Goal: Information Seeking & Learning: Check status

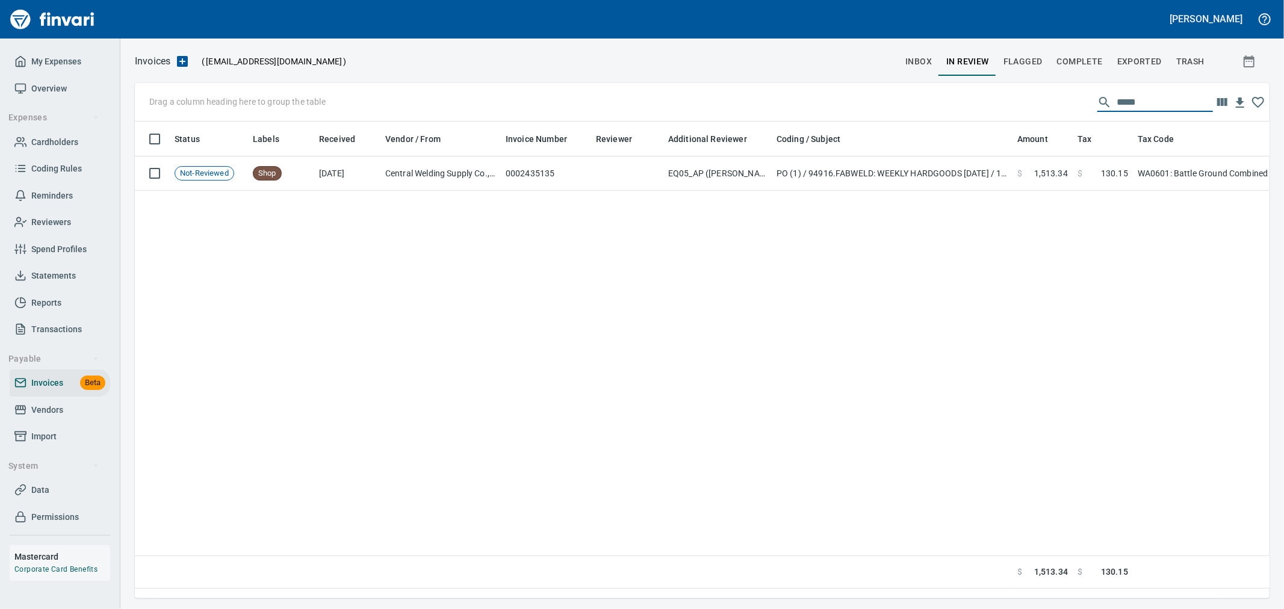
scroll to position [456, 1124]
click at [45, 433] on span "Import" at bounding box center [43, 436] width 25 height 15
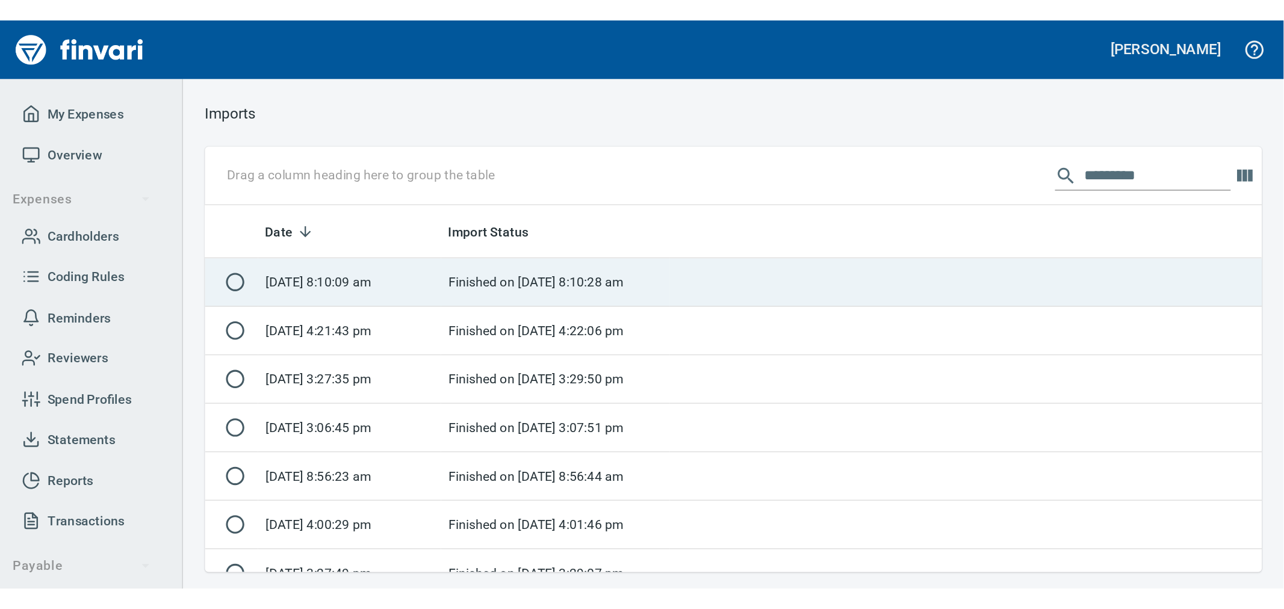
scroll to position [466, 1114]
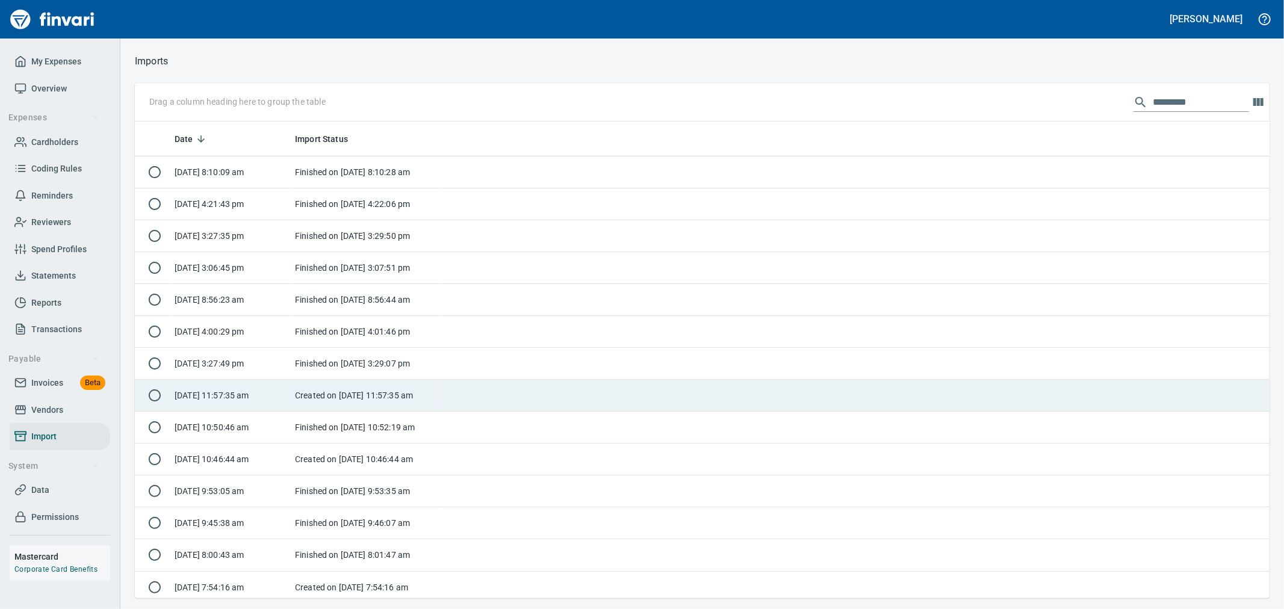
click at [328, 400] on td "Created on [DATE] 11:57:35 am" at bounding box center [365, 396] width 150 height 32
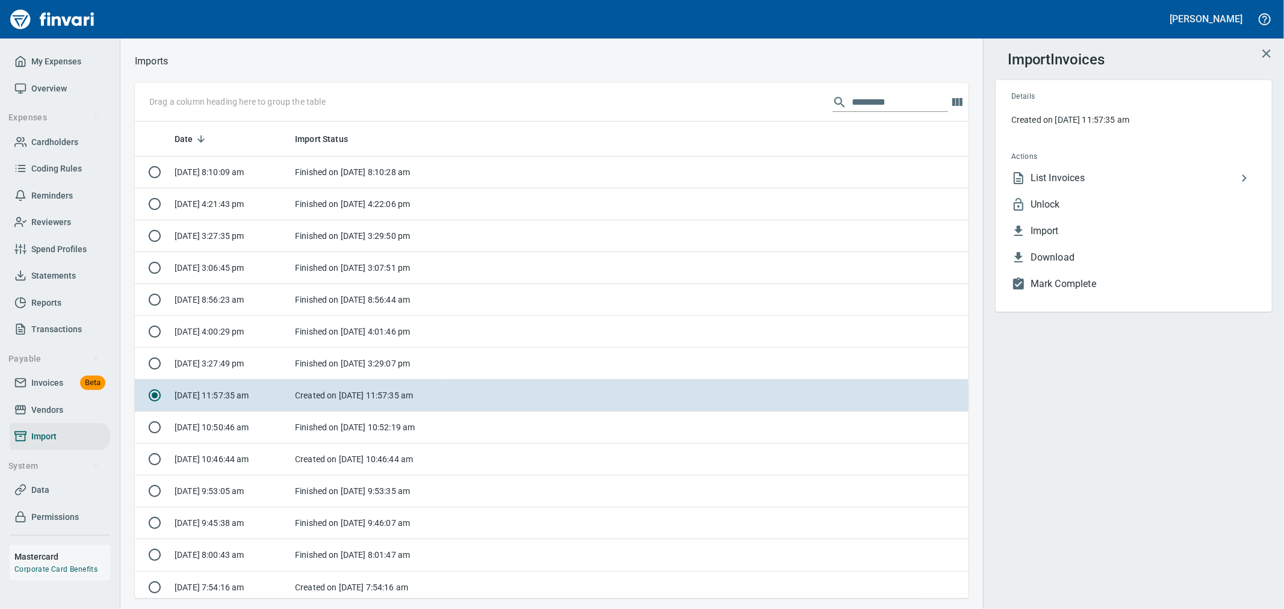
scroll to position [466, 814]
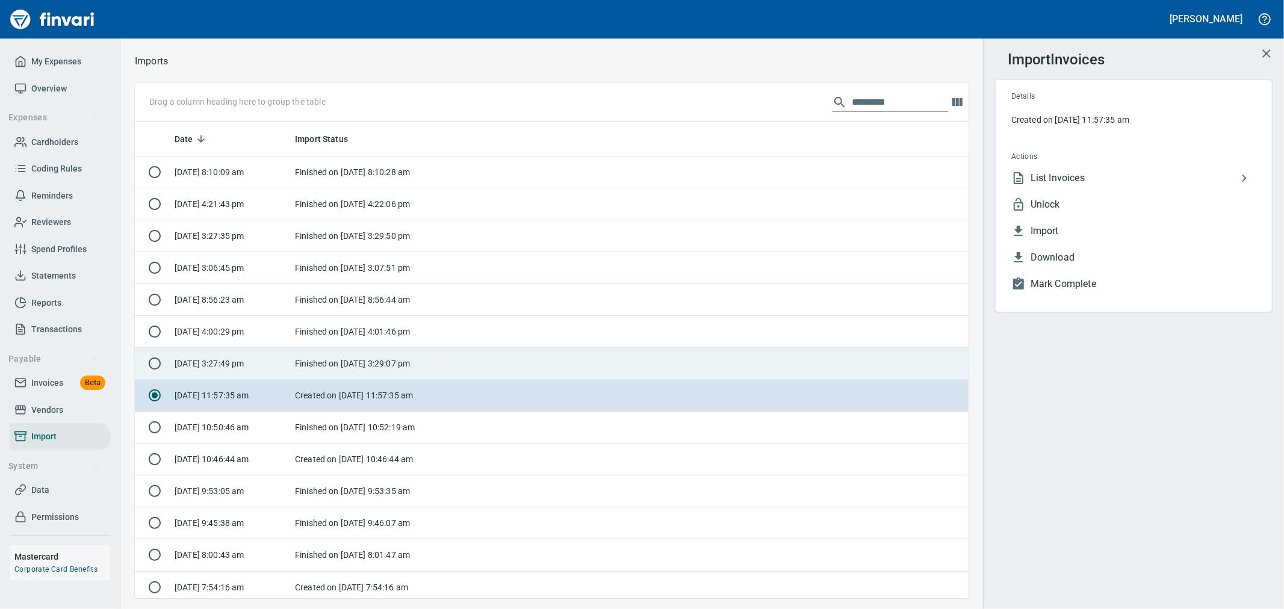
click at [359, 359] on td "Finished on [DATE] 3:29:07 pm" at bounding box center [365, 364] width 150 height 32
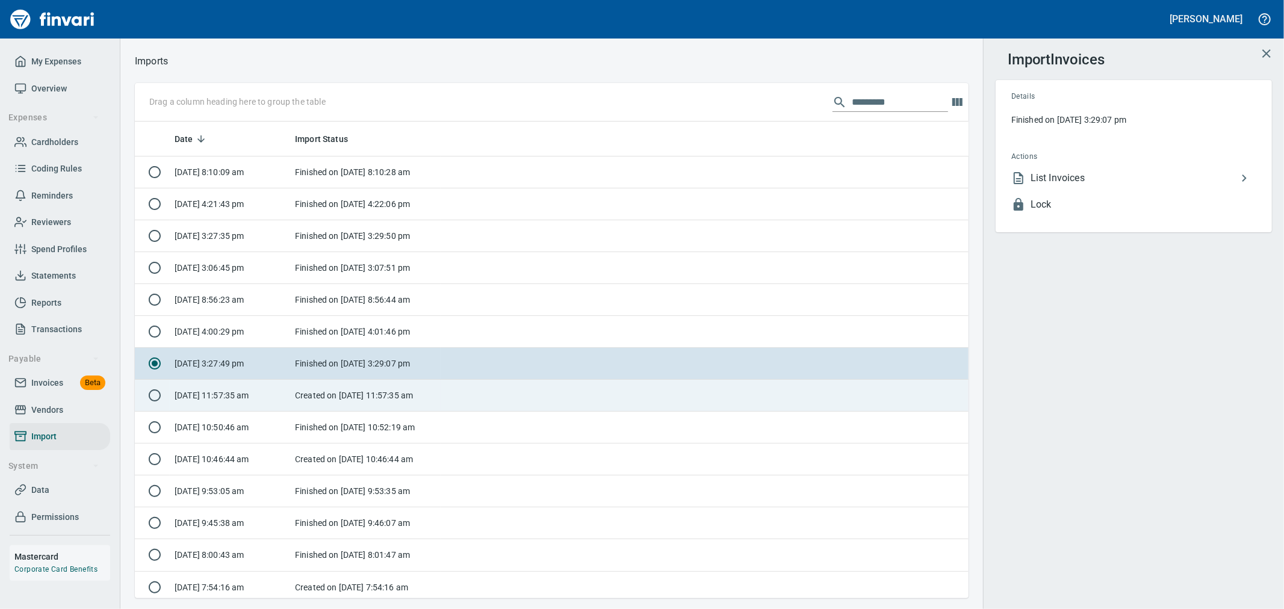
click at [352, 401] on td "Created on [DATE] 11:57:35 am" at bounding box center [365, 396] width 150 height 32
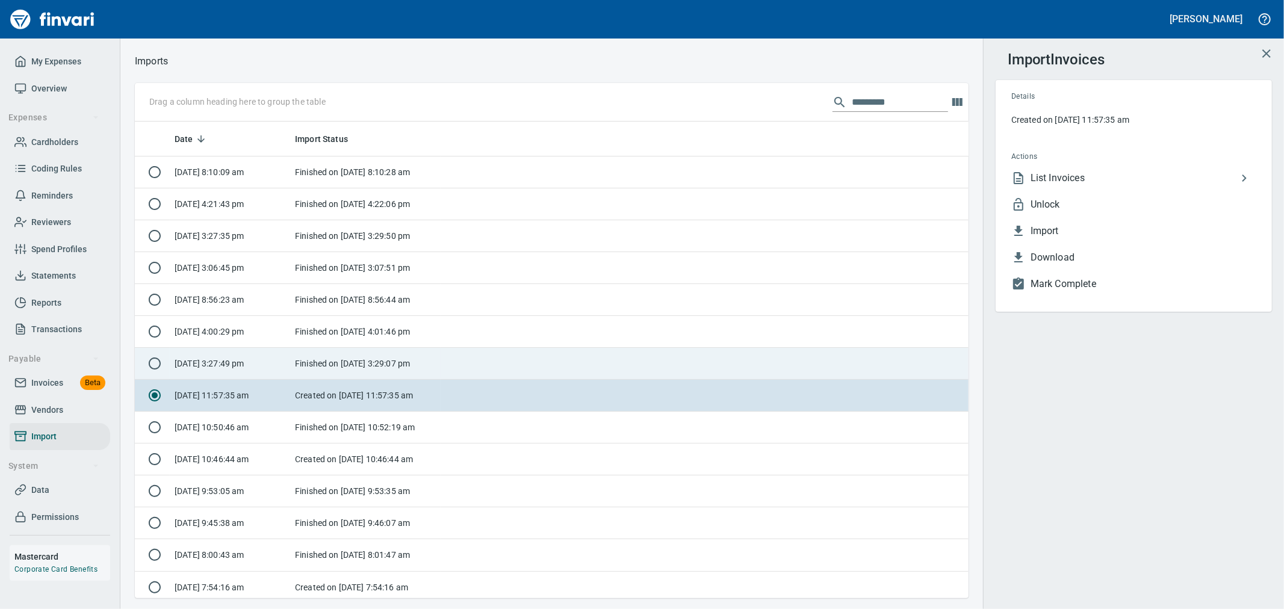
click at [362, 366] on td "Finished on [DATE] 3:29:07 pm" at bounding box center [365, 364] width 150 height 32
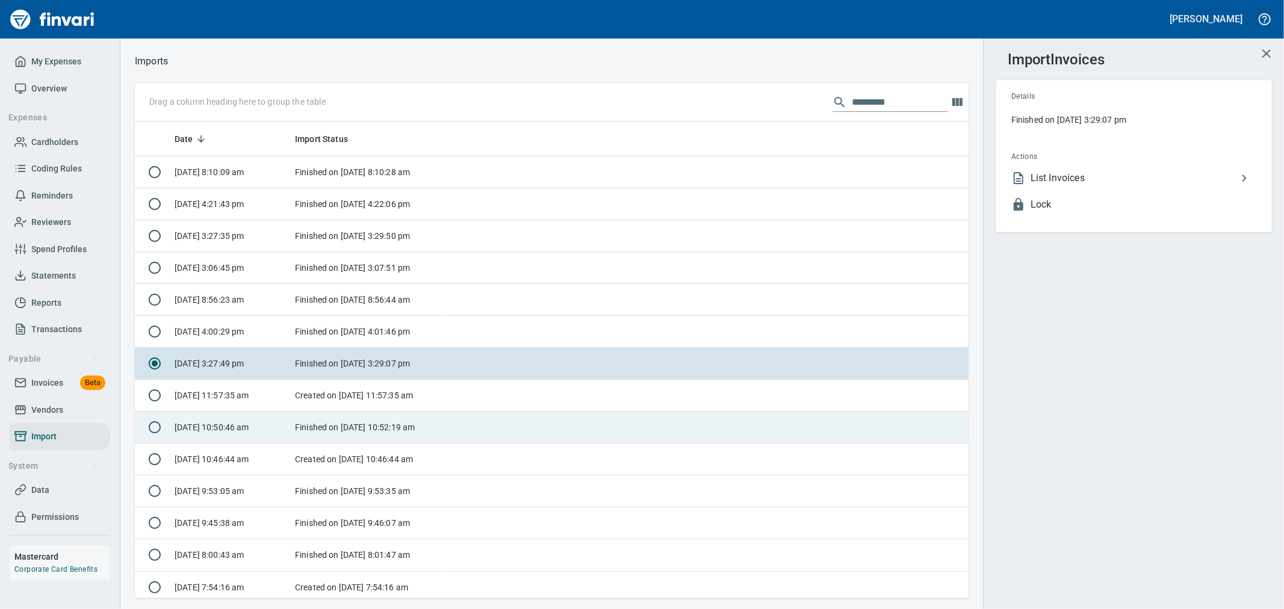
scroll to position [67, 0]
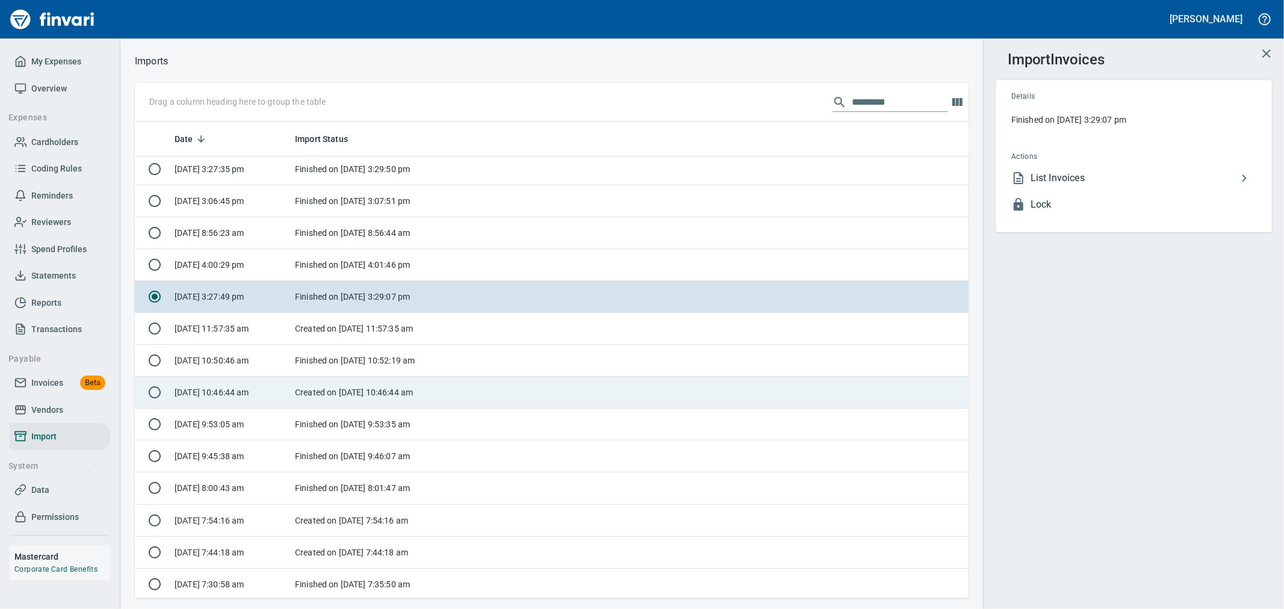
click at [337, 394] on td "Created on [DATE] 10:46:44 am" at bounding box center [365, 393] width 150 height 32
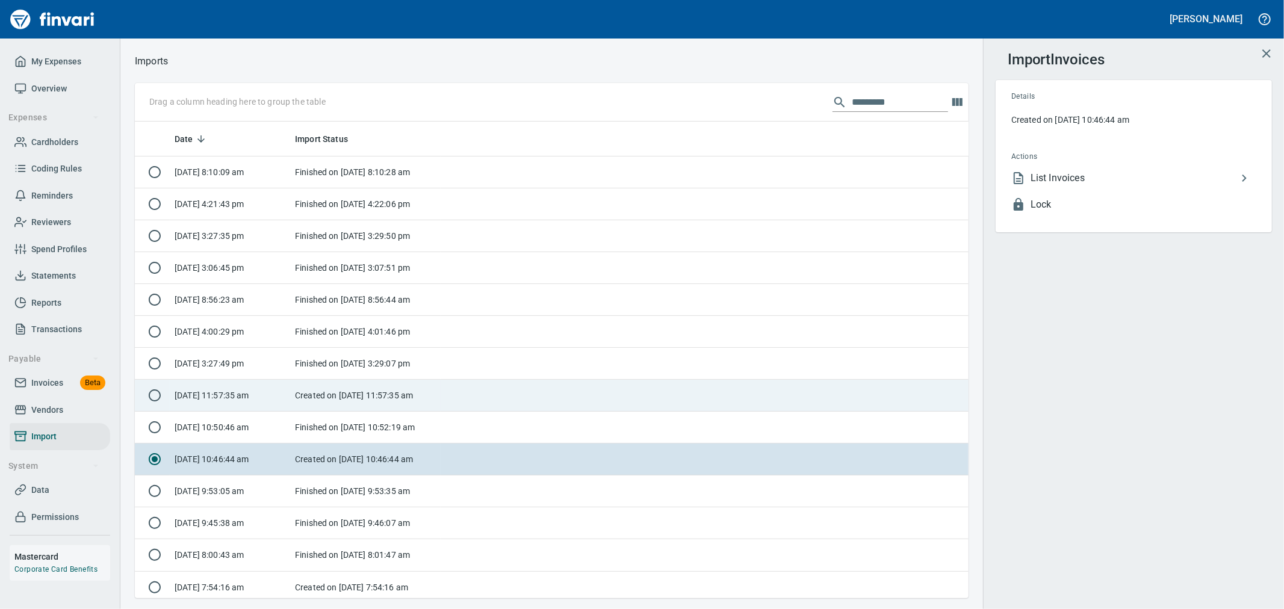
click at [354, 394] on td "Created on [DATE] 11:57:35 am" at bounding box center [365, 396] width 150 height 32
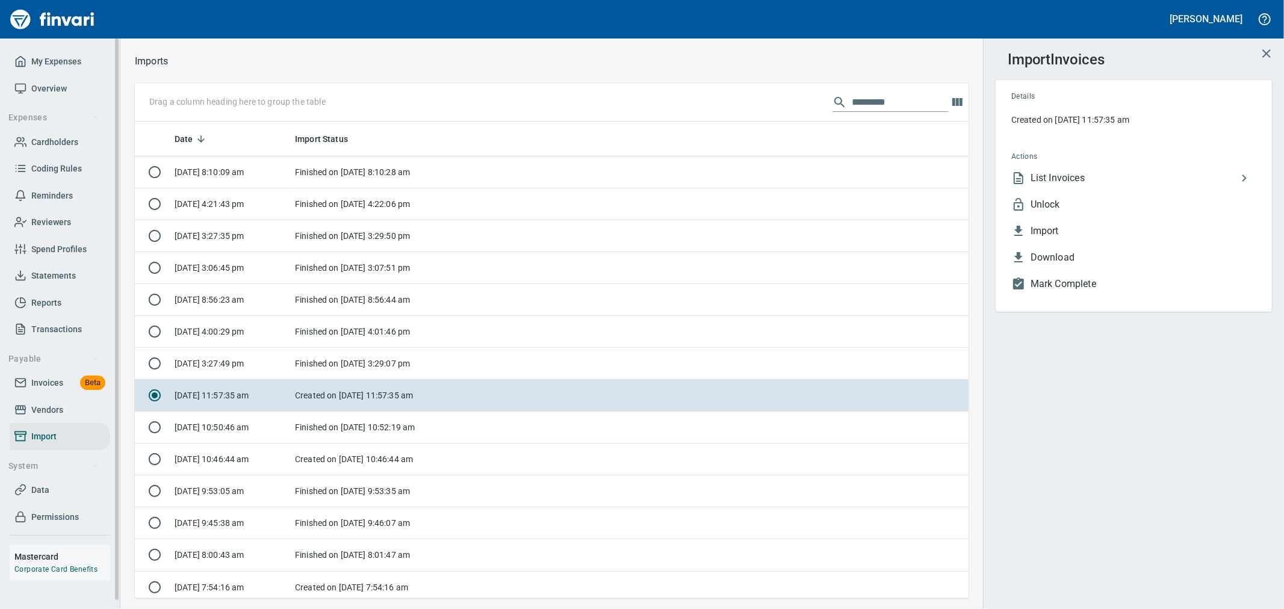
click at [56, 379] on span "Invoices" at bounding box center [47, 382] width 32 height 15
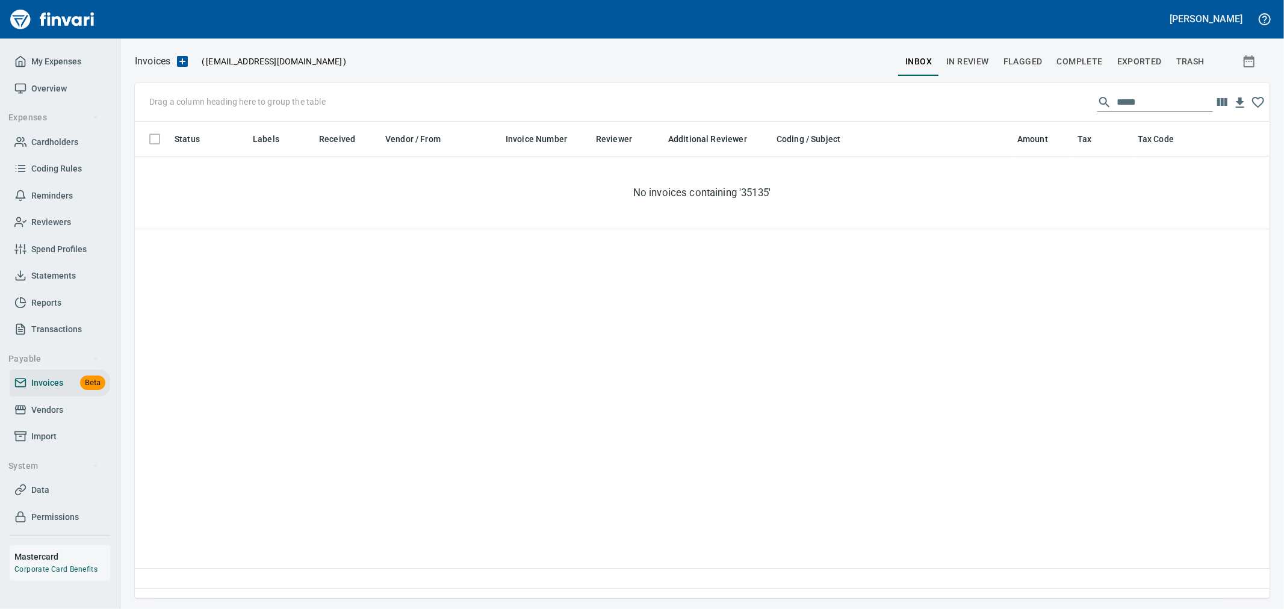
scroll to position [456, 1124]
click at [45, 409] on span "Vendors" at bounding box center [47, 410] width 32 height 15
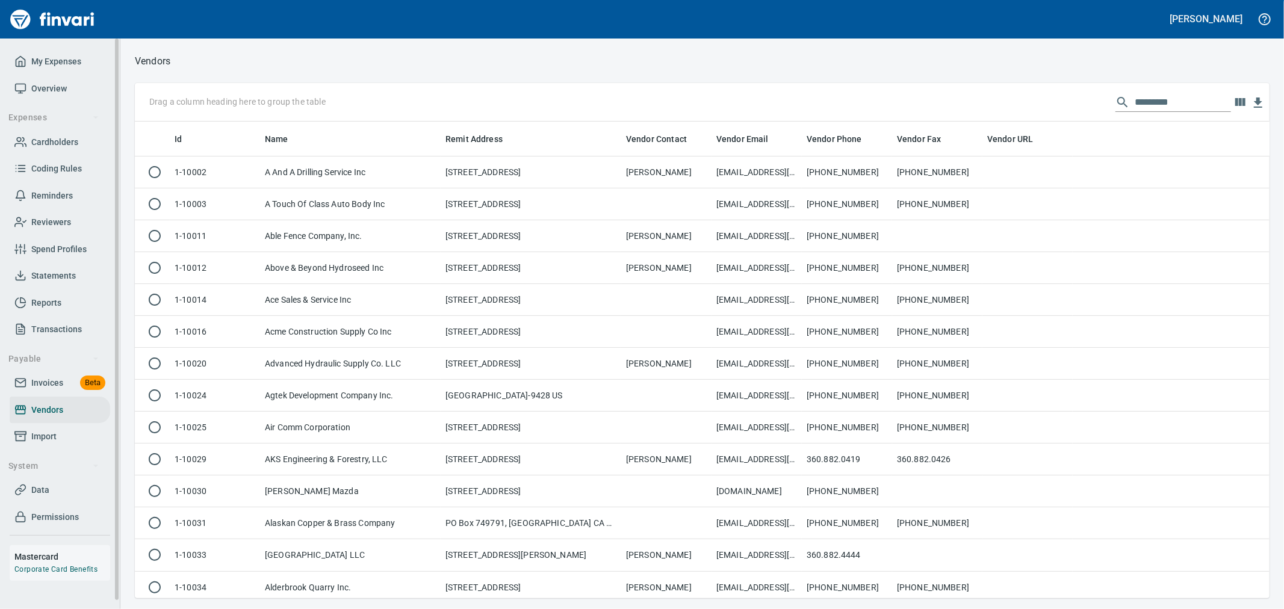
scroll to position [466, 1114]
click at [1190, 97] on input "text" at bounding box center [1182, 102] width 96 height 19
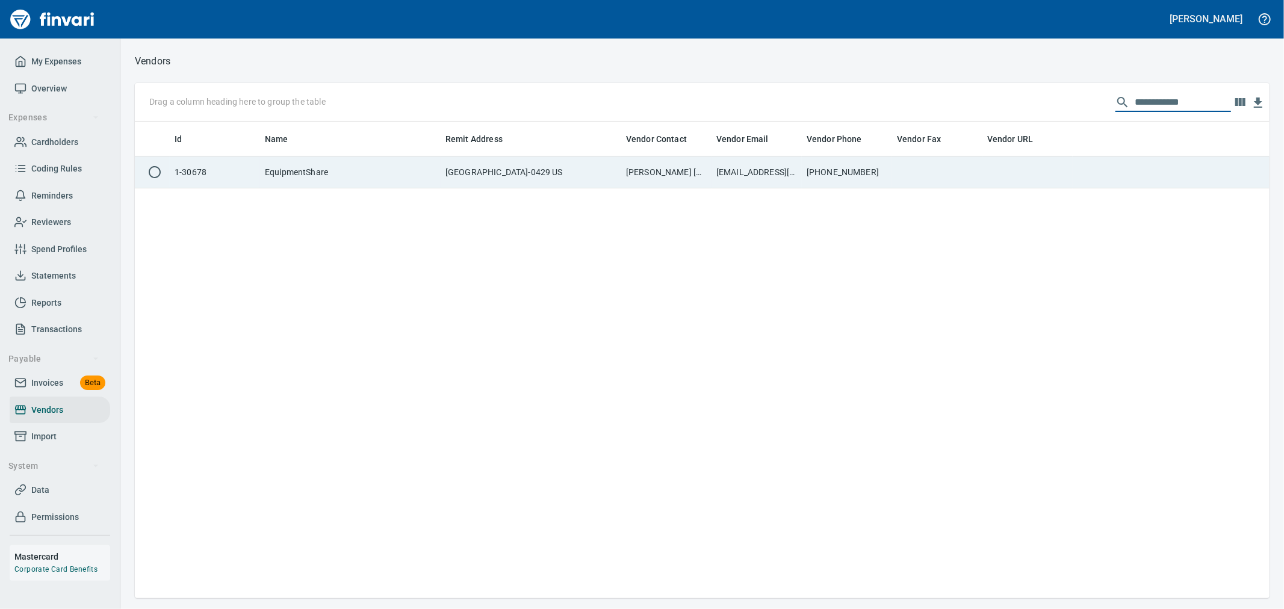
type input "**********"
click at [779, 176] on td "[EMAIL_ADDRESS][DOMAIN_NAME]" at bounding box center [756, 172] width 90 height 32
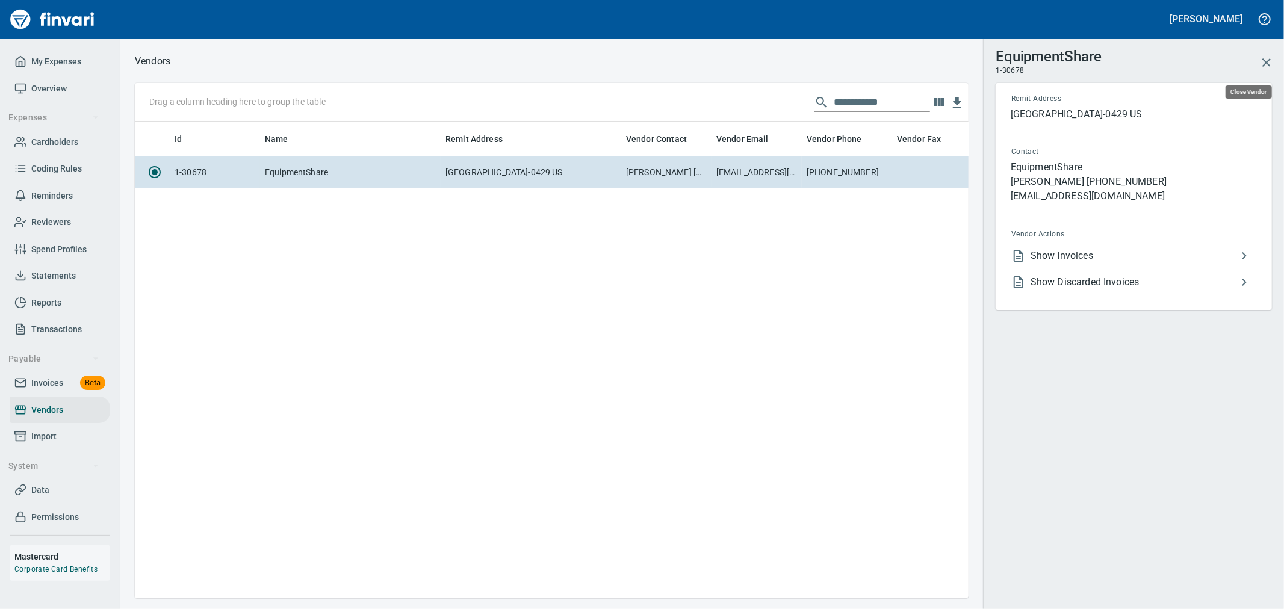
scroll to position [456, 823]
click at [1264, 64] on icon "button" at bounding box center [1266, 62] width 8 height 8
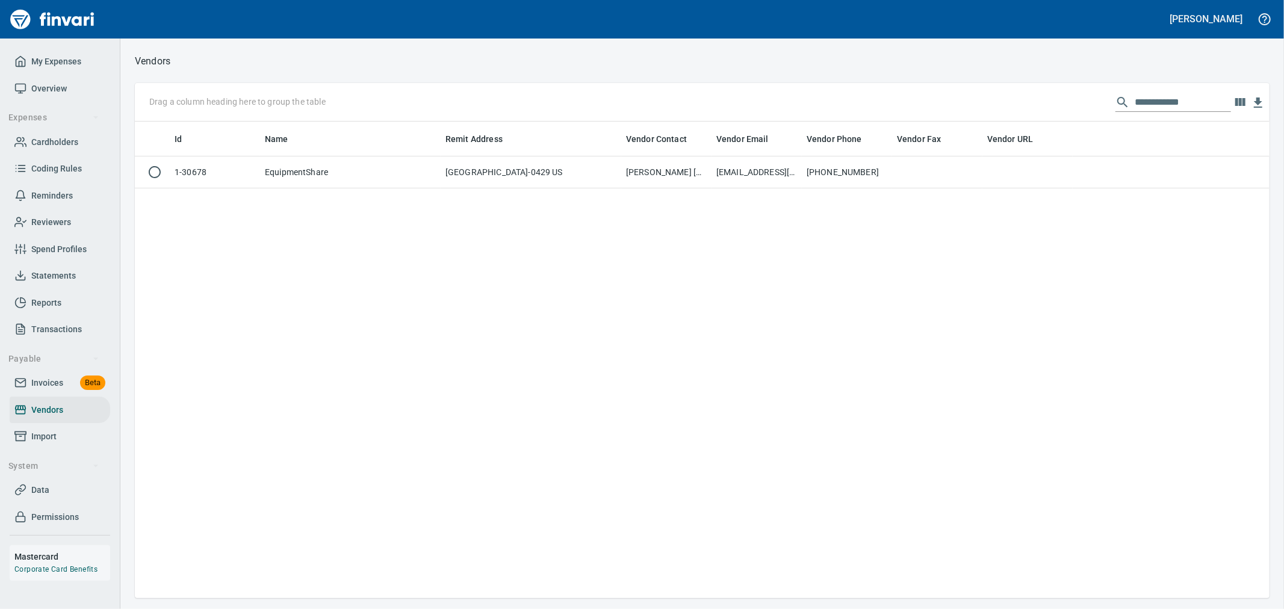
scroll to position [1, 1]
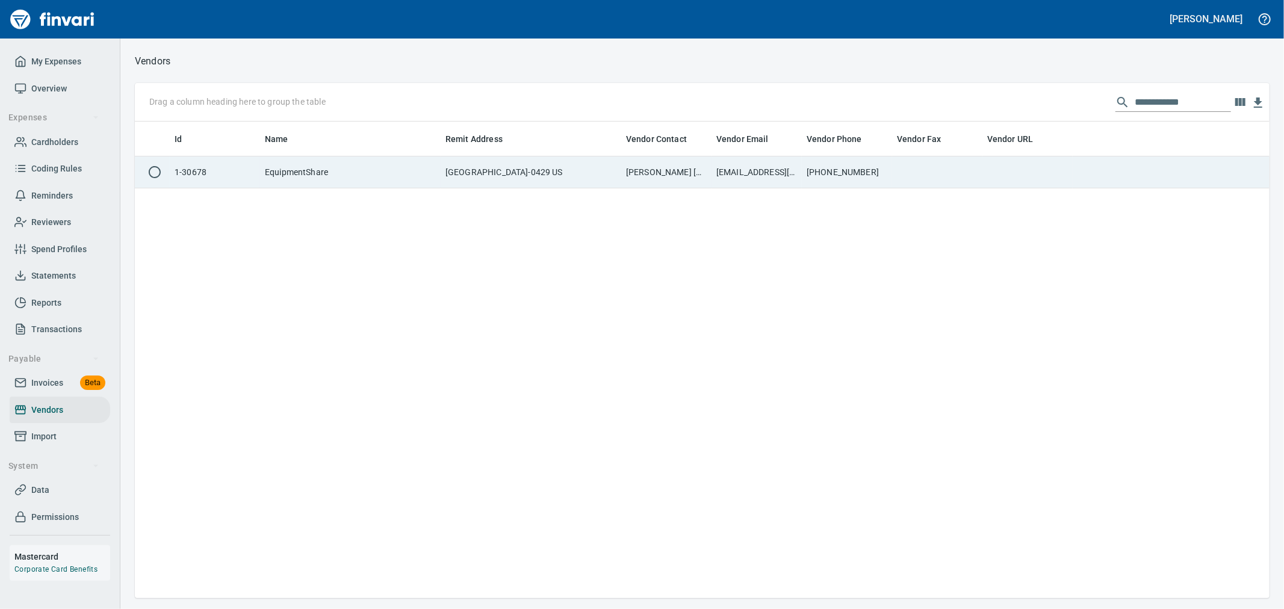
click at [899, 162] on td at bounding box center [937, 172] width 90 height 32
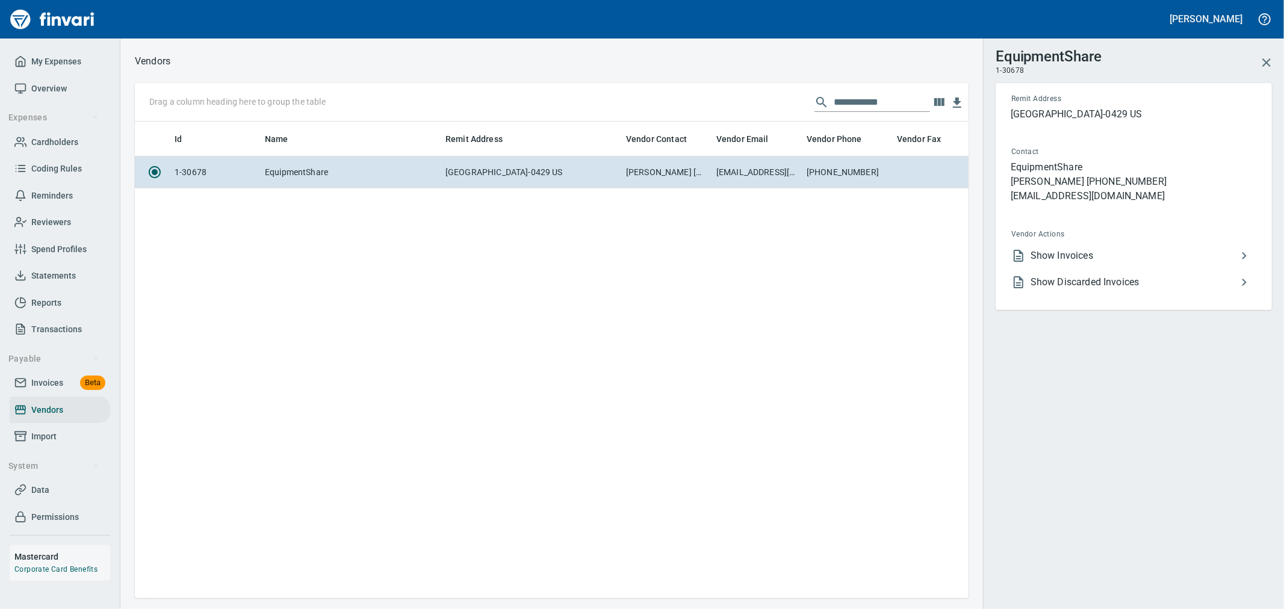
scroll to position [456, 823]
click at [1052, 254] on span "Show Invoices" at bounding box center [1133, 256] width 206 height 14
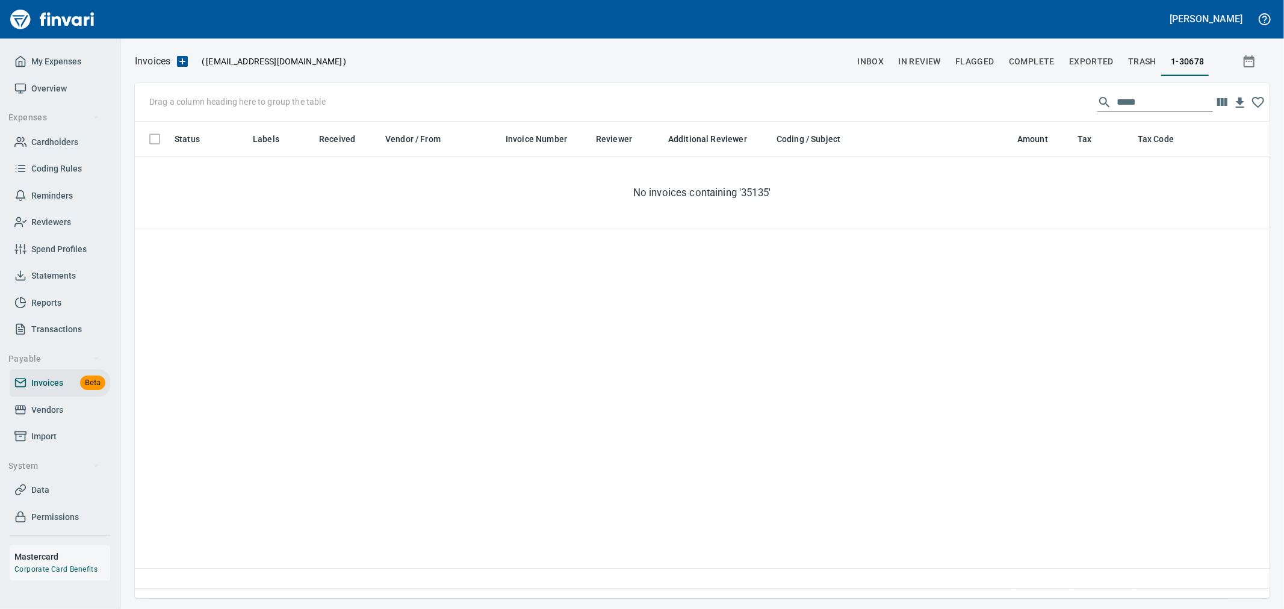
scroll to position [456, 1124]
drag, startPoint x: 1093, startPoint y: 83, endPoint x: 995, endPoint y: 70, distance: 98.3
click at [1038, 75] on div "Invoices ( [EMAIL_ADDRESS][DOMAIN_NAME] ) inbox In Review Flagged Complete Expo…" at bounding box center [701, 325] width 1163 height 545
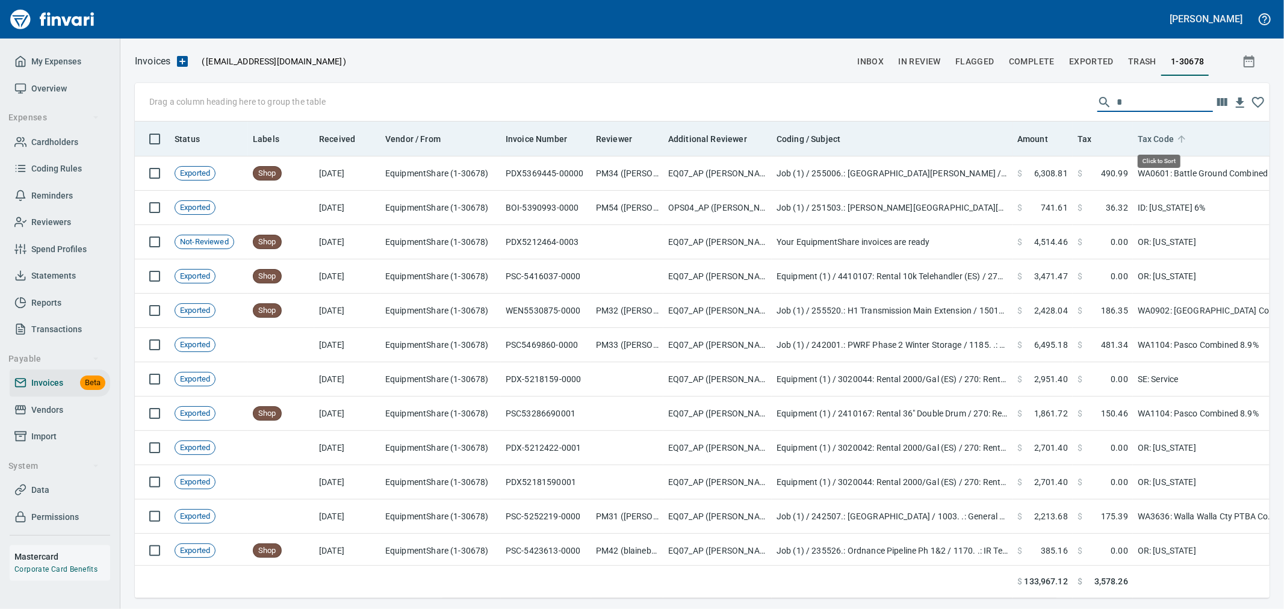
scroll to position [456, 1114]
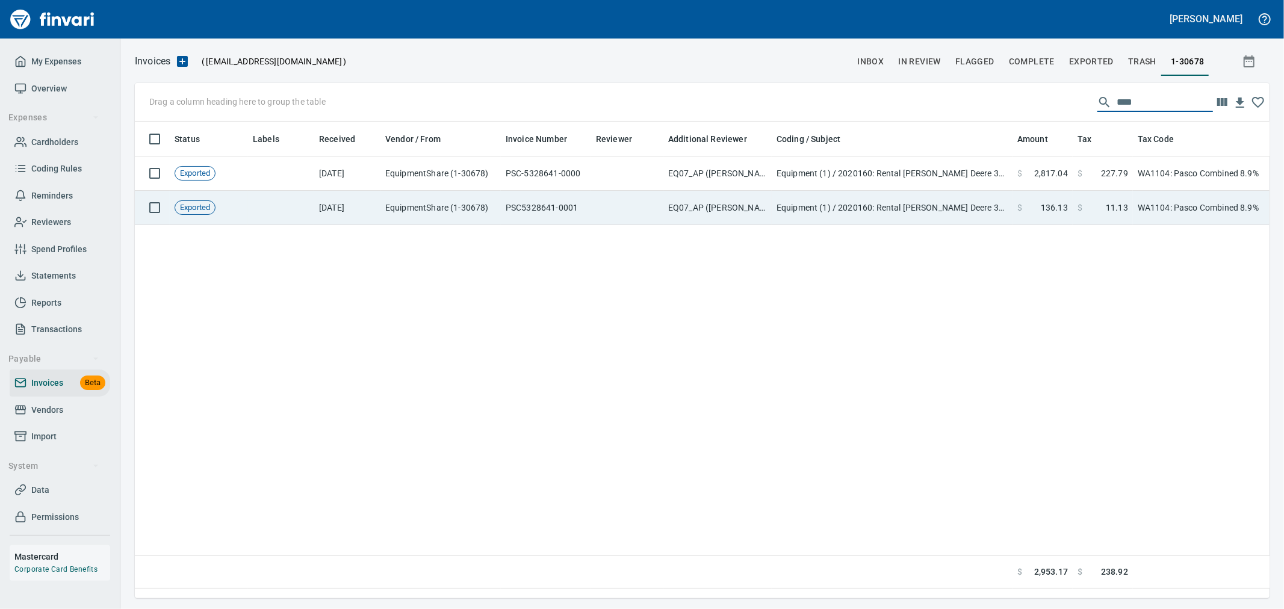
type input "****"
click at [629, 212] on td at bounding box center [627, 208] width 72 height 34
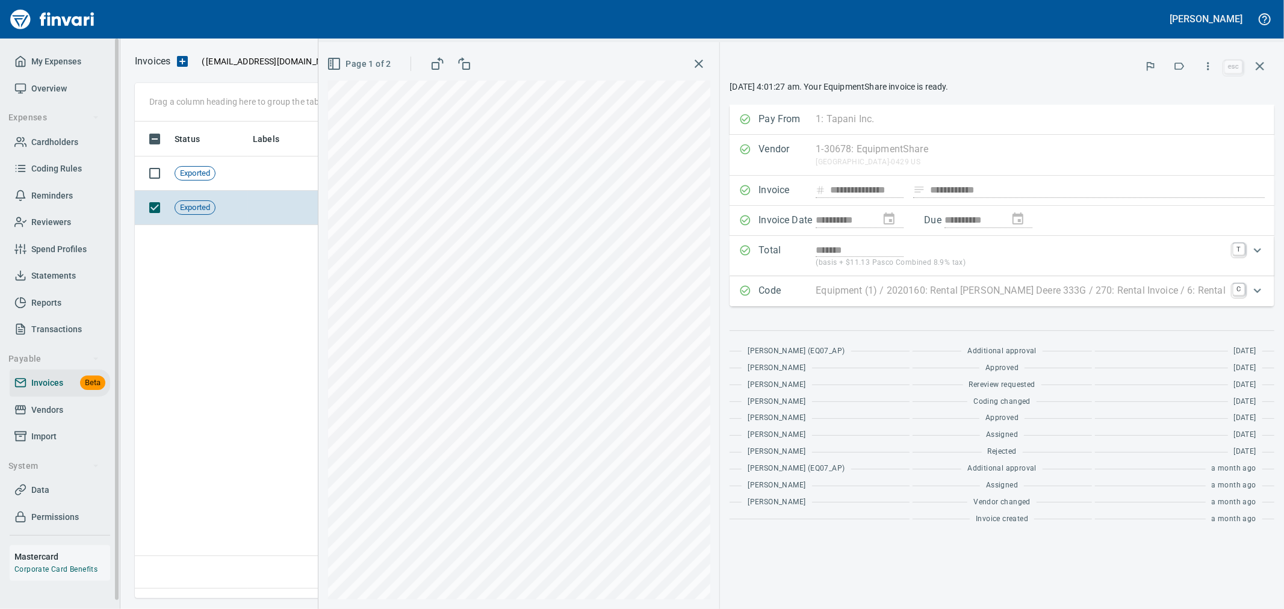
click at [45, 414] on span "Vendors" at bounding box center [47, 410] width 32 height 15
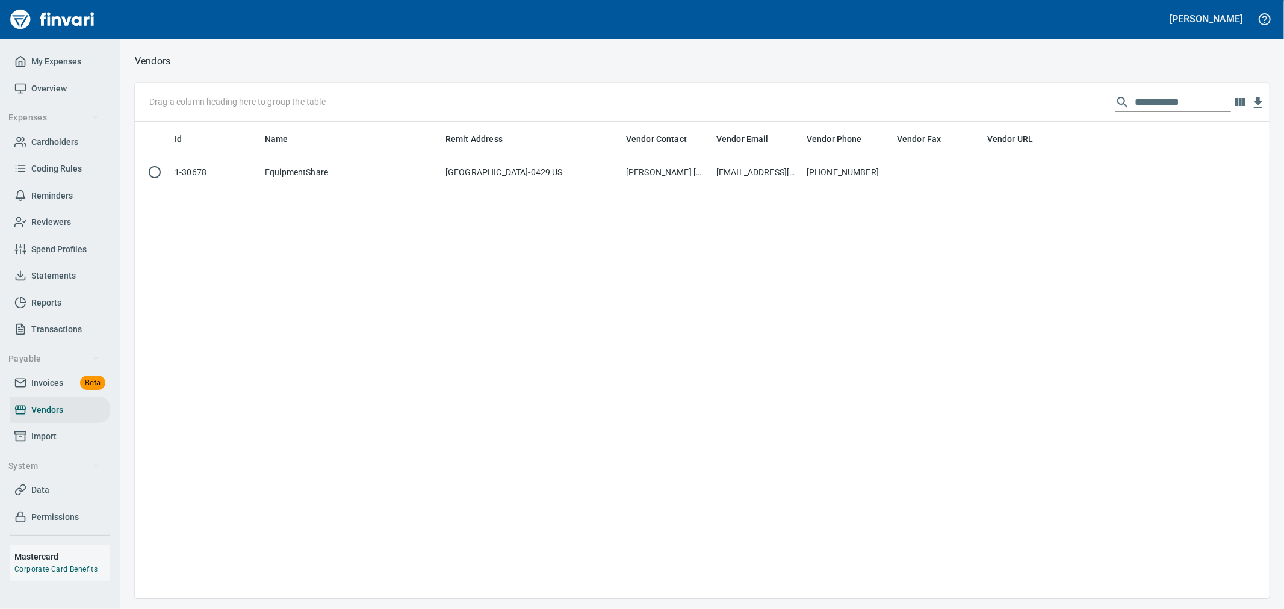
scroll to position [466, 1124]
drag, startPoint x: 1193, startPoint y: 100, endPoint x: 894, endPoint y: 105, distance: 298.5
click at [903, 102] on div "**********" at bounding box center [702, 102] width 1134 height 39
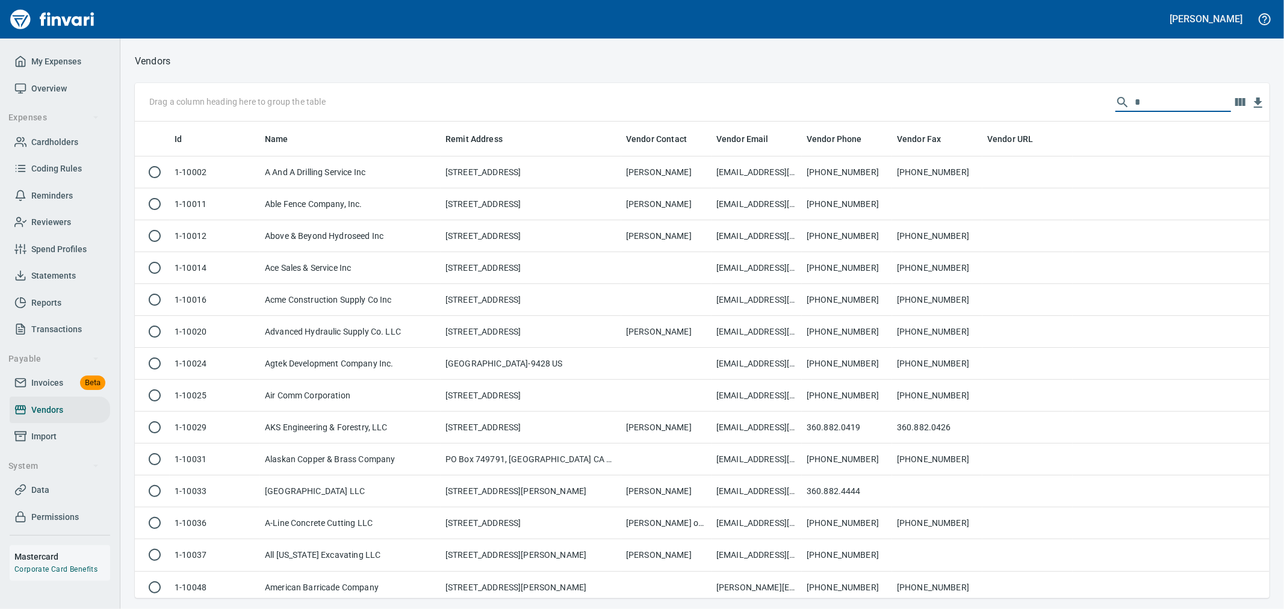
scroll to position [466, 1114]
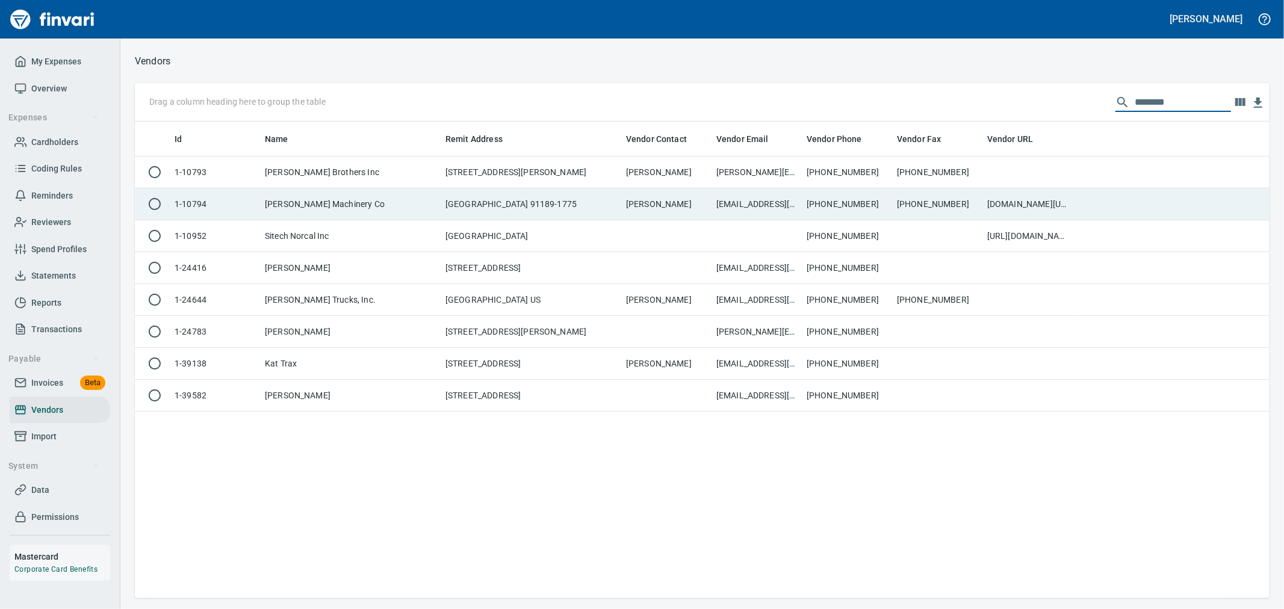
type input "********"
click at [670, 196] on td "[PERSON_NAME]" at bounding box center [666, 204] width 90 height 32
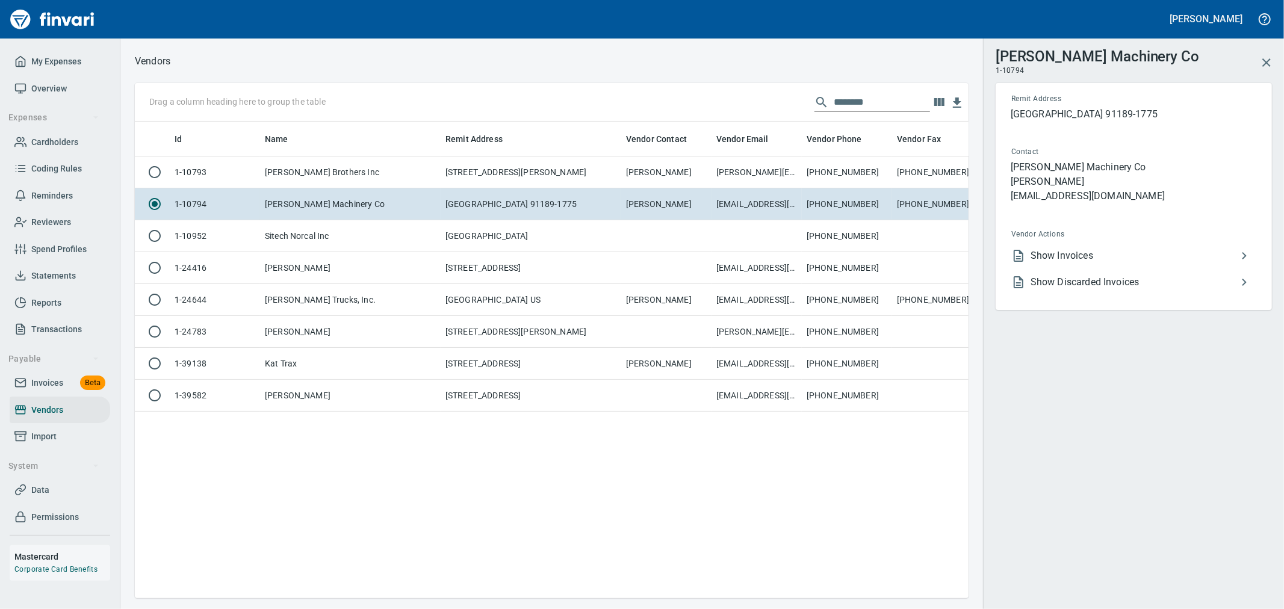
scroll to position [456, 823]
click at [1154, 252] on span "Show Invoices" at bounding box center [1133, 256] width 206 height 14
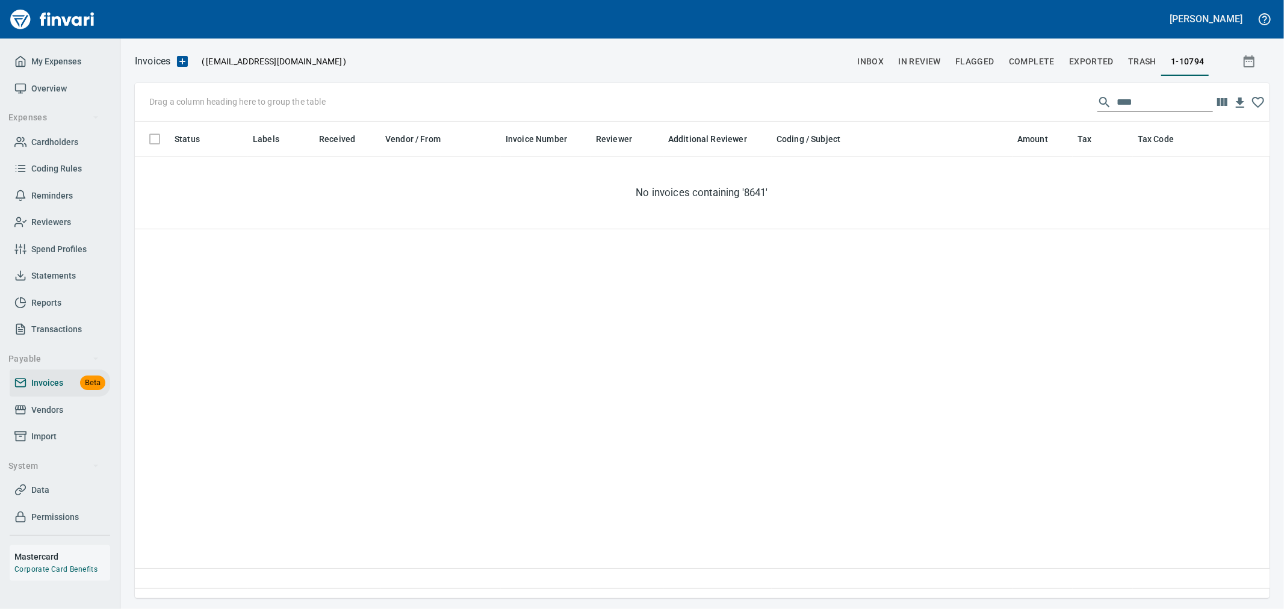
scroll to position [456, 1124]
drag, startPoint x: 1075, startPoint y: 85, endPoint x: 955, endPoint y: 82, distance: 119.8
click at [961, 83] on div "Drag a column heading here to group the table ****" at bounding box center [702, 102] width 1134 height 39
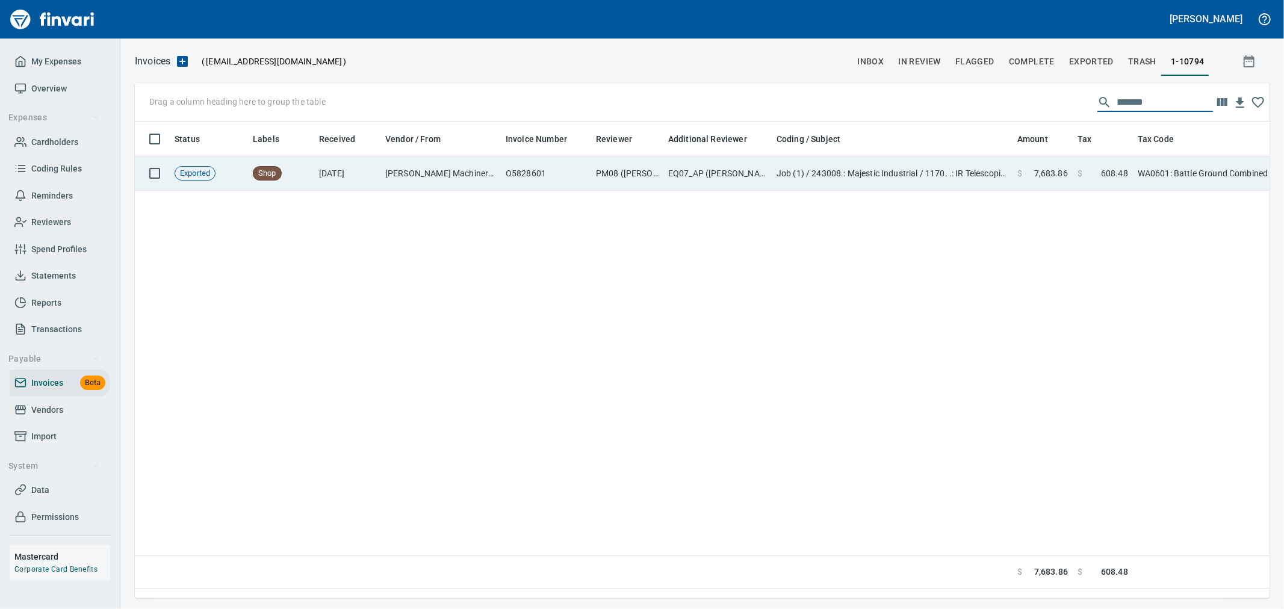
type input "*******"
click at [873, 158] on td "Job (1) / 243008.: Majestic Industrial / 1170. .: IR Telescopic Forklift 10K / …" at bounding box center [891, 173] width 241 height 34
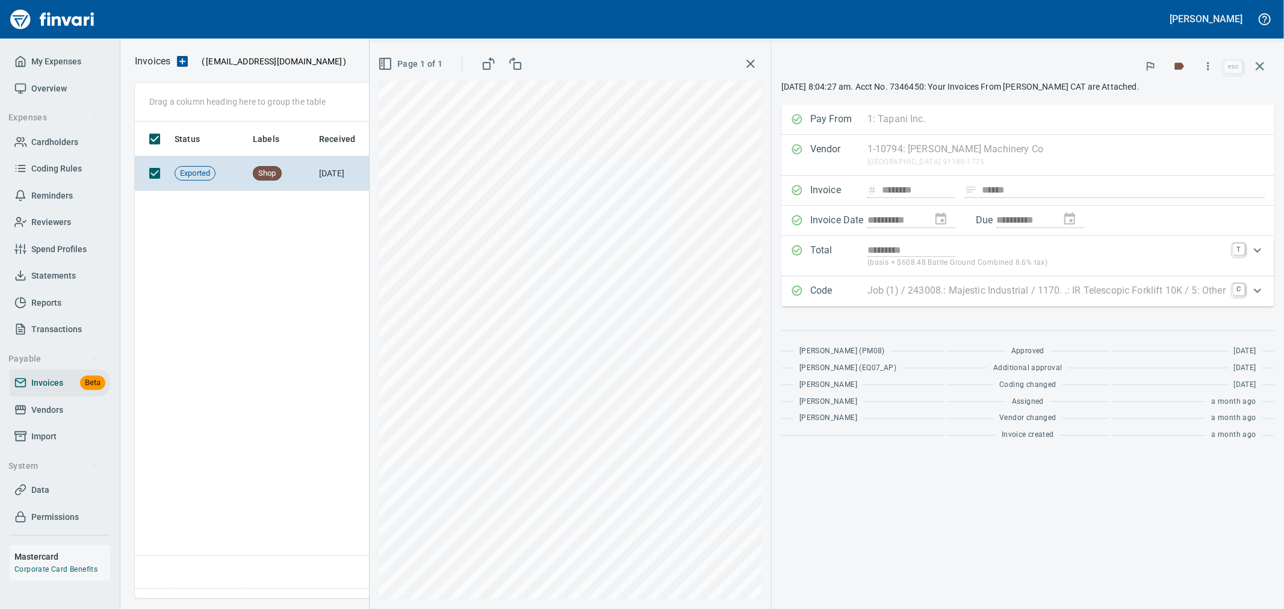
click at [1016, 389] on span "Coding changed" at bounding box center [1027, 385] width 57 height 12
click at [1025, 365] on span "Additional approval" at bounding box center [1027, 368] width 69 height 12
click at [856, 351] on span "[PERSON_NAME] (PM08)" at bounding box center [841, 351] width 85 height 12
click at [1241, 296] on link "C" at bounding box center [1238, 290] width 12 height 12
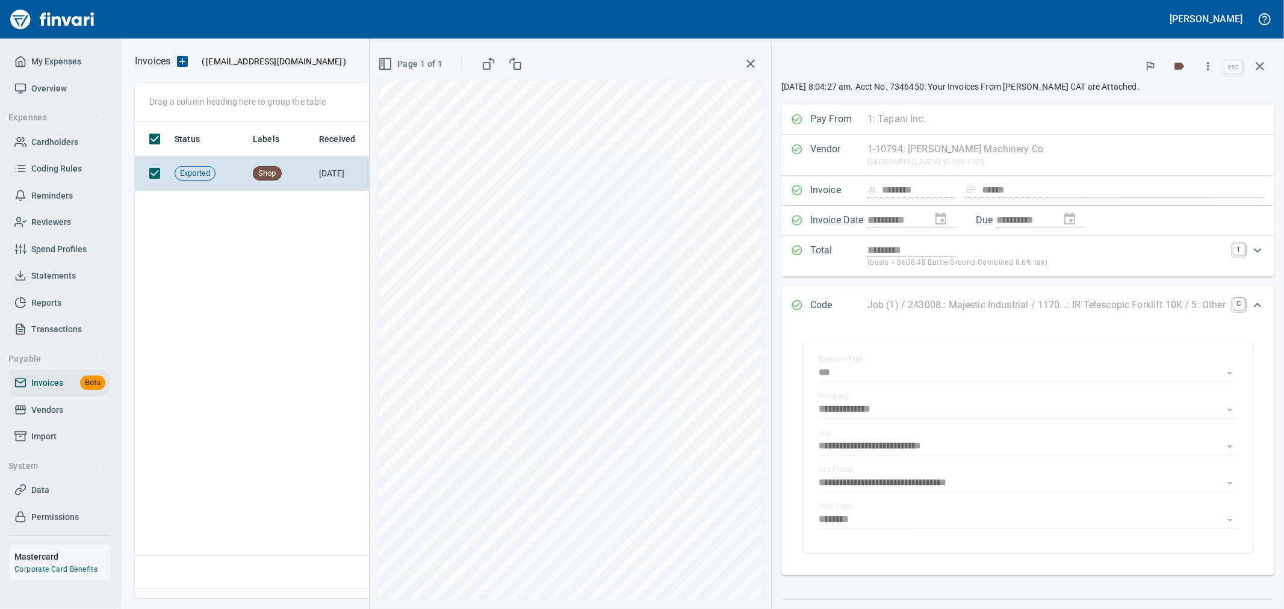
click at [1243, 301] on div "Expand" at bounding box center [1257, 305] width 29 height 29
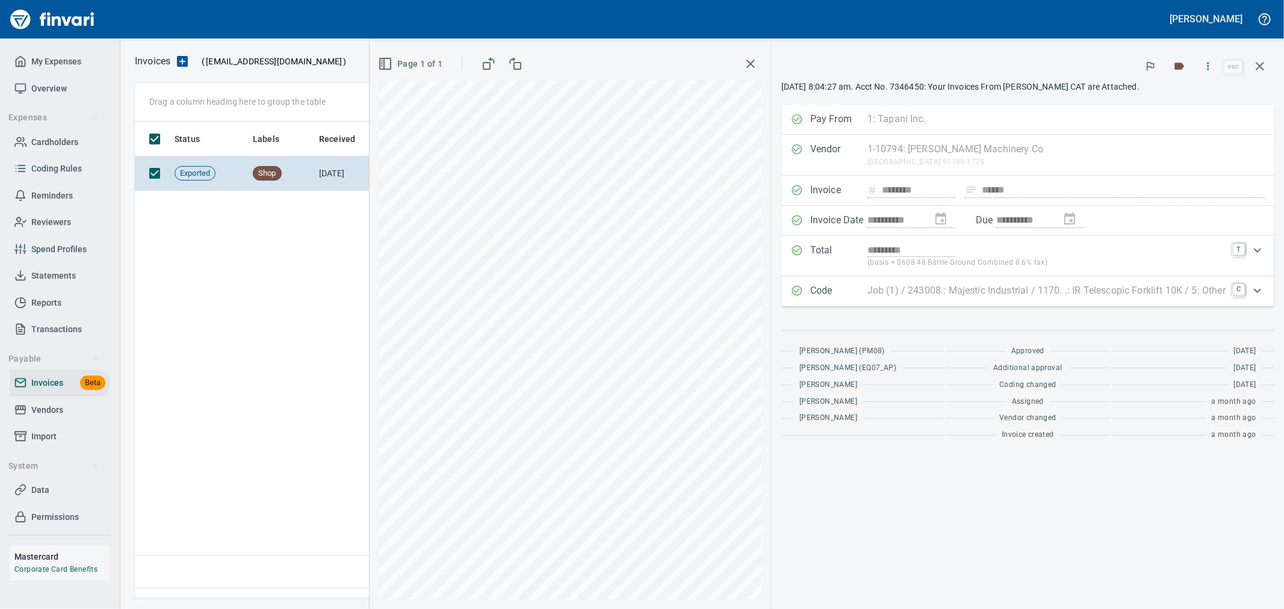
click at [1017, 371] on span "Additional approval" at bounding box center [1027, 368] width 69 height 12
click at [1041, 368] on span "Additional approval" at bounding box center [1027, 368] width 69 height 12
click at [830, 367] on span "[PERSON_NAME] (EQ07_AP)" at bounding box center [847, 368] width 97 height 12
drag, startPoint x: 801, startPoint y: 353, endPoint x: 1181, endPoint y: 377, distance: 381.1
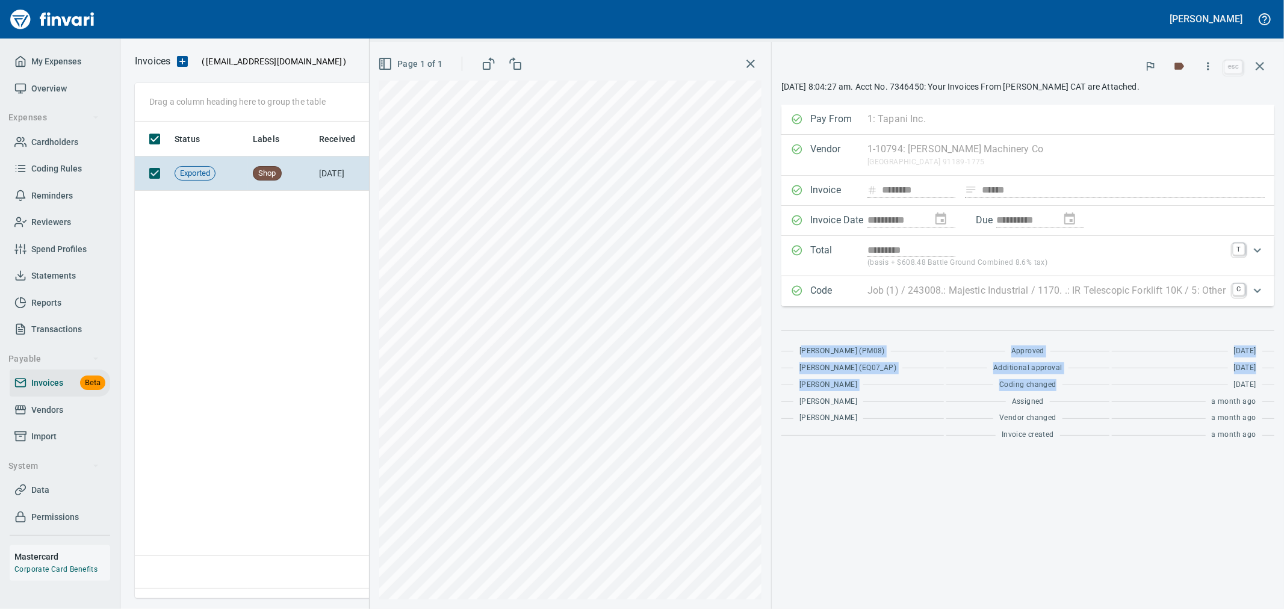
click at [1181, 377] on div "[PERSON_NAME] (PM08) Approved [DATE] [PERSON_NAME] (EQ07_AP) Additional approva…" at bounding box center [1027, 388] width 493 height 115
click at [1266, 347] on div "[DATE]" at bounding box center [1192, 351] width 162 height 12
drag, startPoint x: 1258, startPoint y: 353, endPoint x: 802, endPoint y: 345, distance: 456.8
click at [802, 345] on div "[PERSON_NAME] (PM08) Approved [DATE]" at bounding box center [1027, 351] width 493 height 12
click at [874, 347] on div "[PERSON_NAME] (PM08)" at bounding box center [862, 351] width 162 height 12
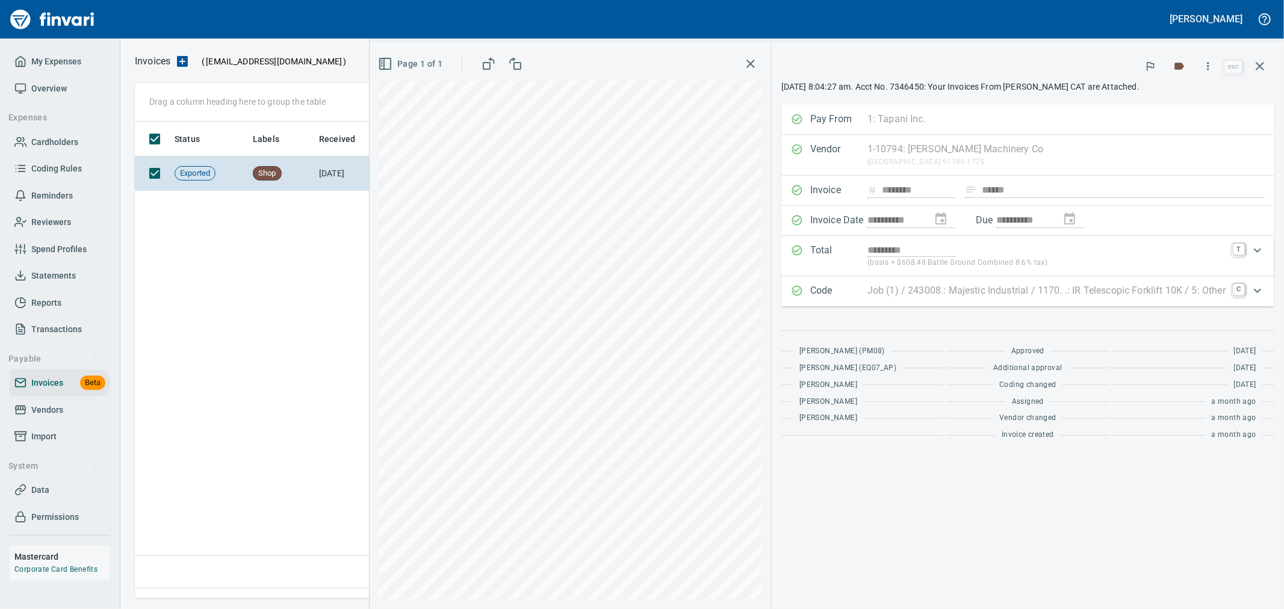
click at [862, 351] on span "[PERSON_NAME] (PM08)" at bounding box center [841, 351] width 85 height 12
drag, startPoint x: 799, startPoint y: 352, endPoint x: 837, endPoint y: 352, distance: 38.5
click at [837, 352] on span "[PERSON_NAME] (PM08)" at bounding box center [841, 351] width 85 height 12
click at [864, 368] on span "[PERSON_NAME] (EQ07_AP)" at bounding box center [847, 368] width 97 height 12
drag, startPoint x: 839, startPoint y: 353, endPoint x: 819, endPoint y: 353, distance: 20.5
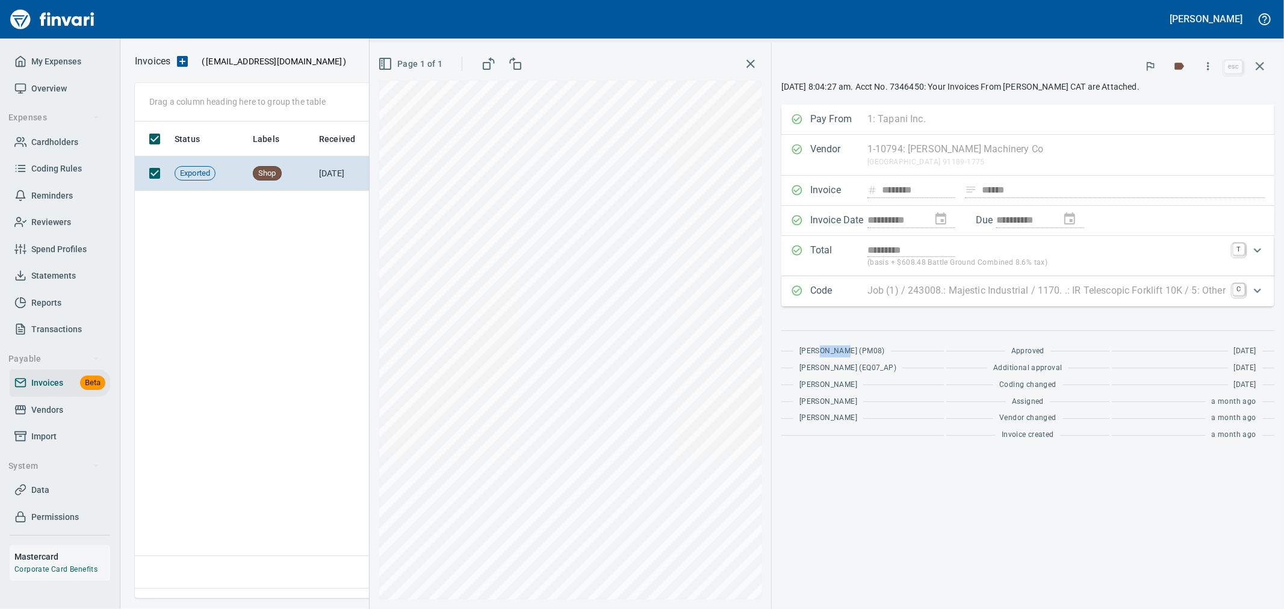
click at [819, 353] on span "[PERSON_NAME] (PM08)" at bounding box center [841, 351] width 85 height 12
click at [820, 353] on span "[PERSON_NAME] (PM08)" at bounding box center [841, 351] width 85 height 12
drag, startPoint x: 799, startPoint y: 354, endPoint x: 876, endPoint y: 351, distance: 77.1
click at [876, 351] on div "[PERSON_NAME] (PM08)" at bounding box center [862, 351] width 162 height 12
click at [1261, 61] on icon "button" at bounding box center [1259, 66] width 14 height 14
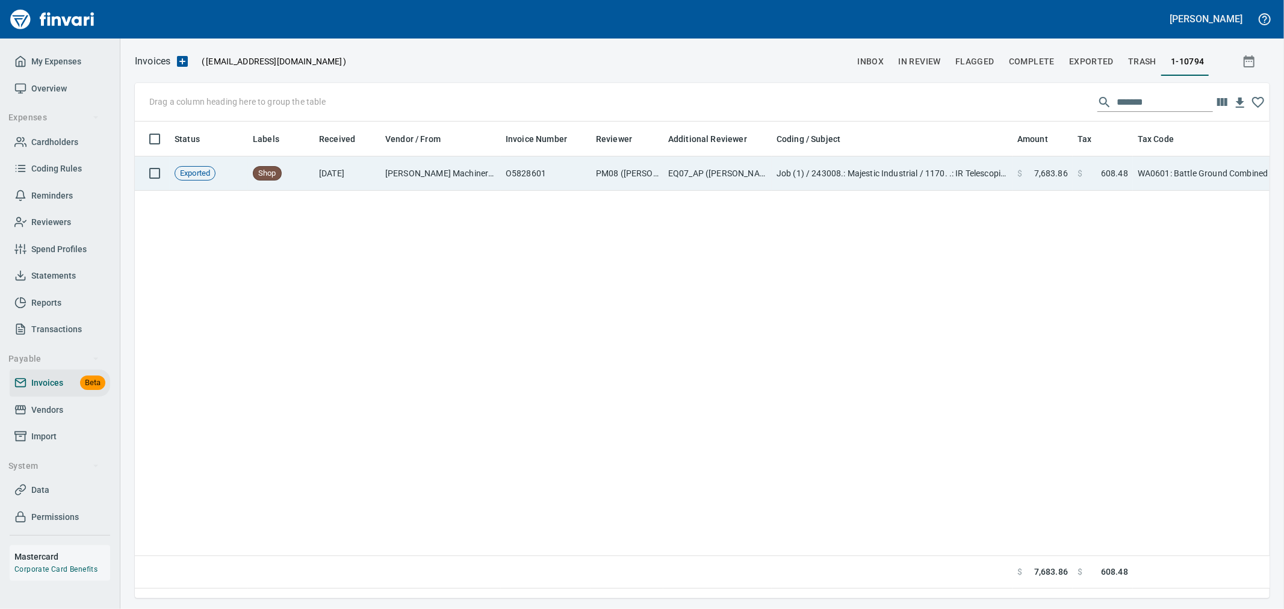
scroll to position [456, 1124]
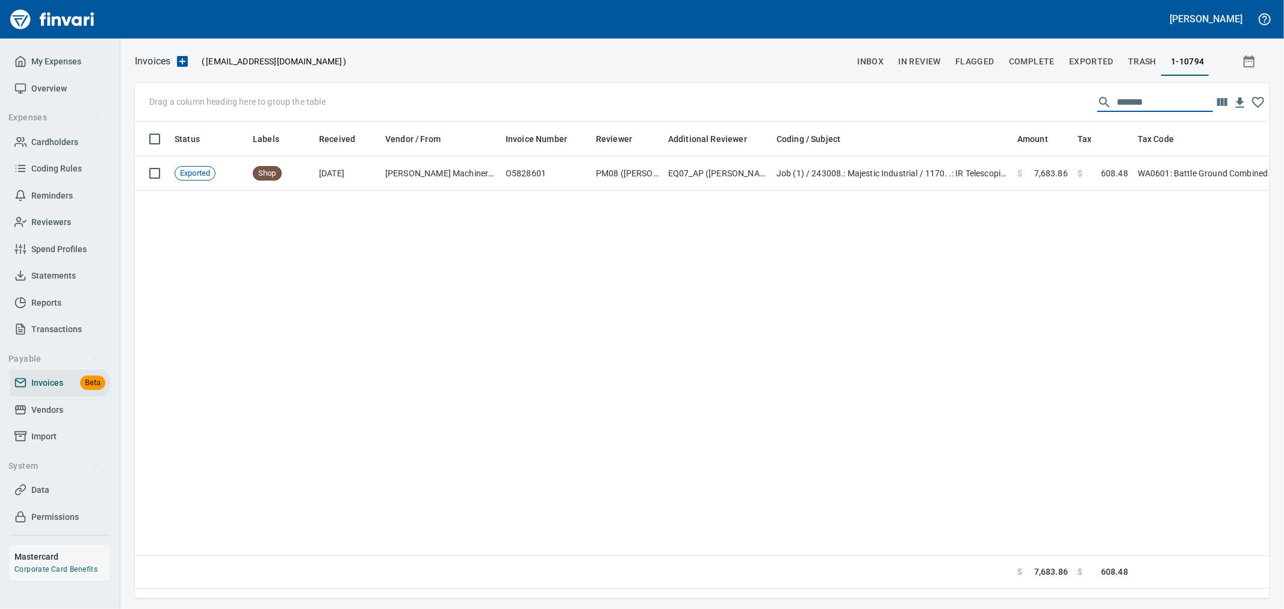
drag, startPoint x: 1162, startPoint y: 107, endPoint x: 1048, endPoint y: 106, distance: 113.7
click at [1048, 106] on div "Drag a column heading here to group the table *******" at bounding box center [702, 102] width 1134 height 39
click at [1012, 196] on div "Status Labels Received Vendor / From Invoice Number Reviewer Additional Reviewe…" at bounding box center [702, 355] width 1134 height 467
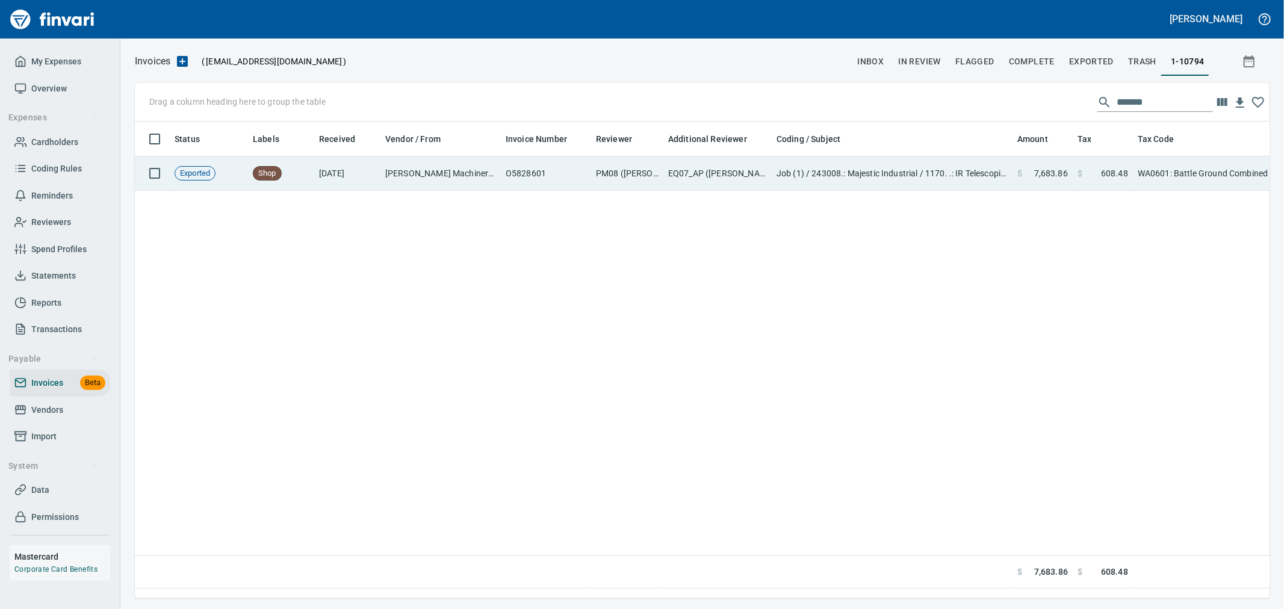
click at [1021, 189] on td "$ 7,683.86" at bounding box center [1042, 173] width 60 height 34
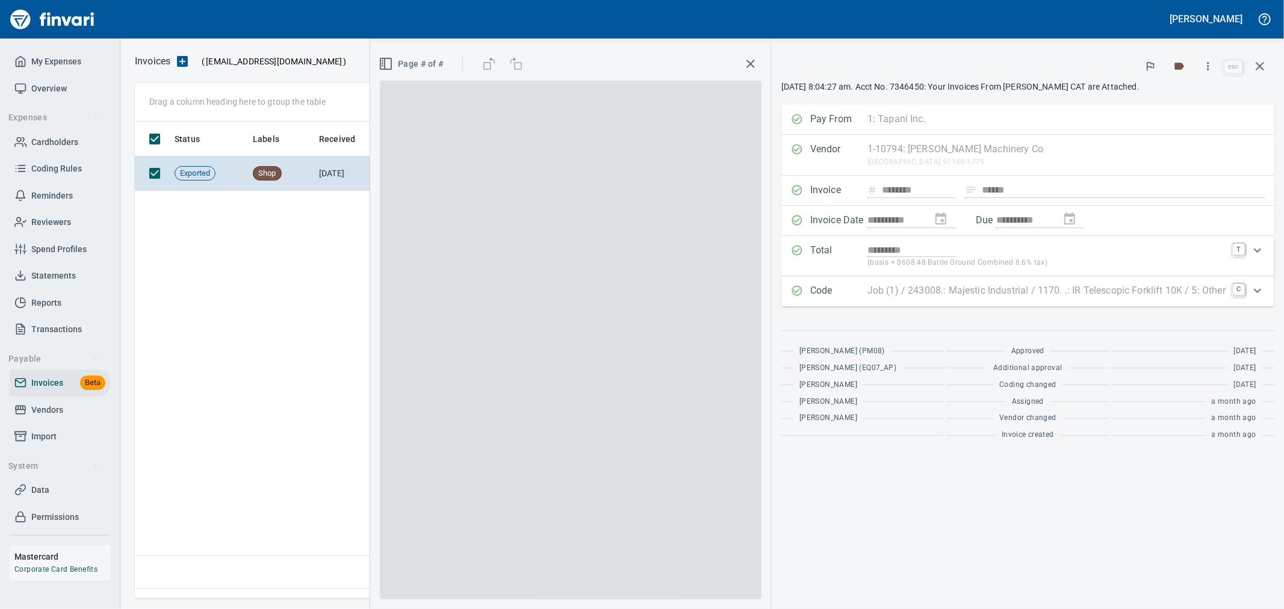
scroll to position [456, 1123]
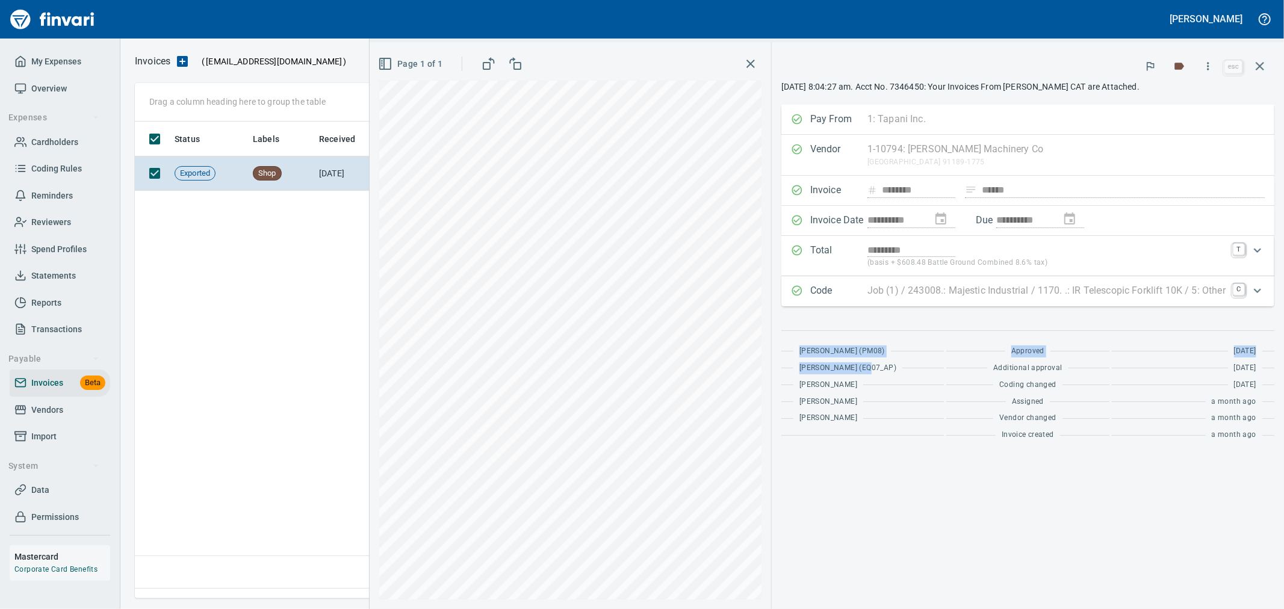
drag, startPoint x: 797, startPoint y: 352, endPoint x: 900, endPoint y: 353, distance: 103.5
click at [867, 359] on div "[PERSON_NAME] (PM08) Approved [DATE] [PERSON_NAME] (EQ07_AP) Additional approva…" at bounding box center [1027, 388] width 493 height 115
click at [1044, 347] on div "Approved" at bounding box center [1027, 351] width 162 height 12
click at [1211, 72] on button "button" at bounding box center [1207, 66] width 26 height 26
click at [1190, 129] on span "Download" at bounding box center [1206, 127] width 116 height 14
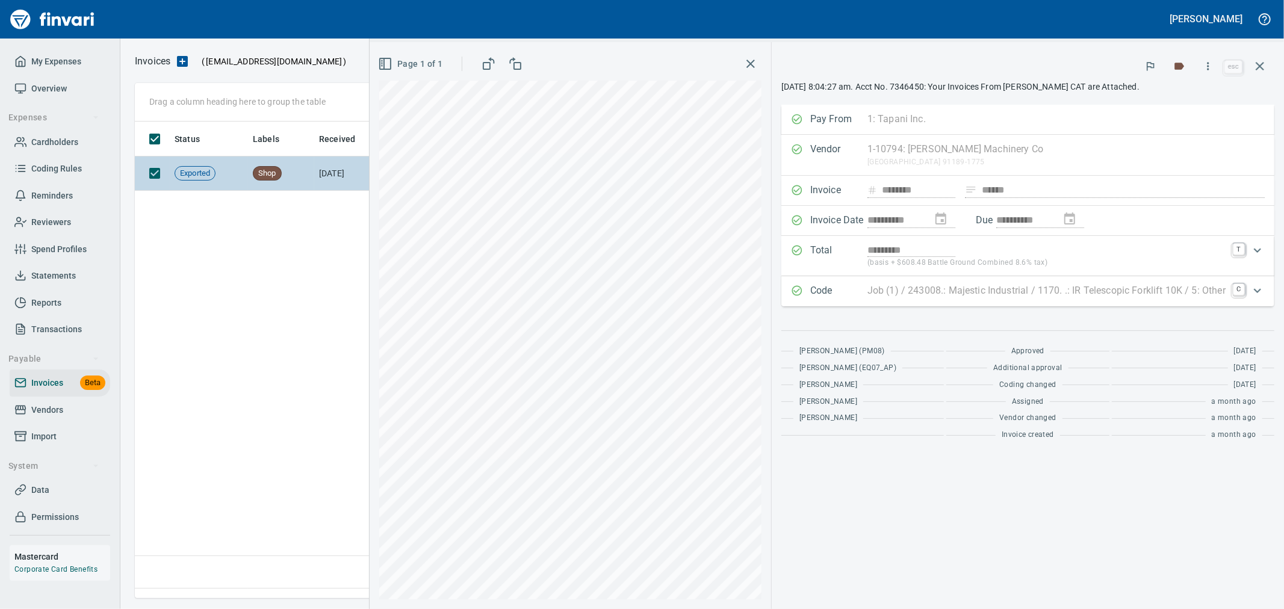
drag, startPoint x: 1261, startPoint y: 59, endPoint x: 465, endPoint y: 187, distance: 806.9
click at [1261, 59] on icon "button" at bounding box center [1259, 66] width 14 height 14
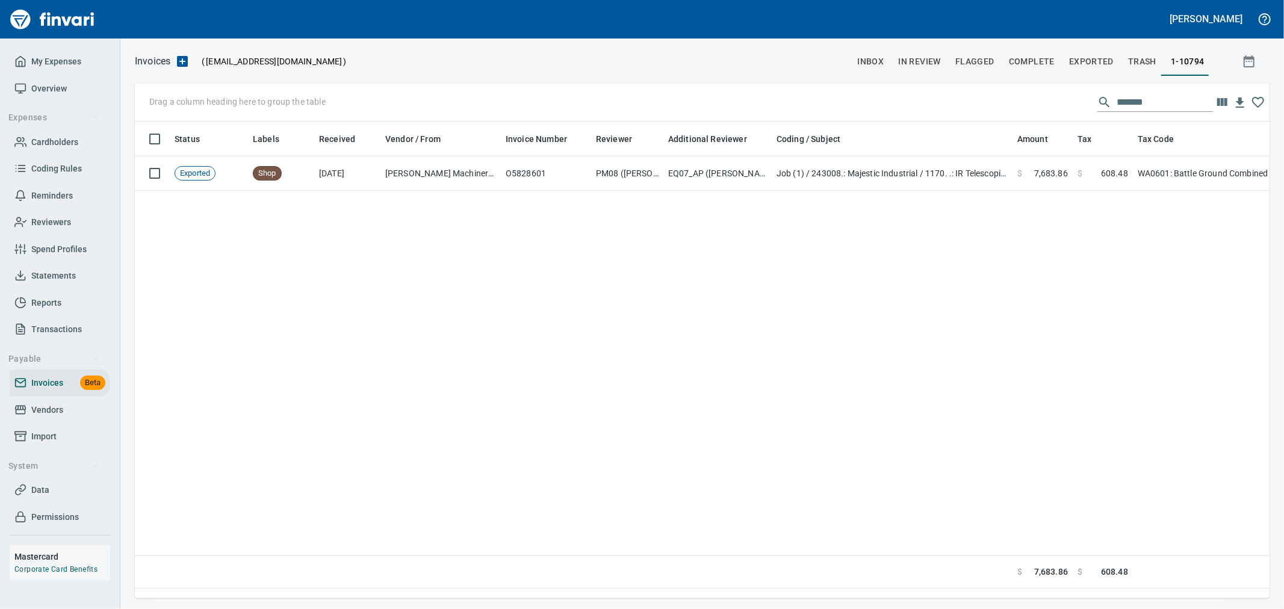
scroll to position [456, 1124]
click at [923, 58] on span "In Review" at bounding box center [919, 61] width 43 height 15
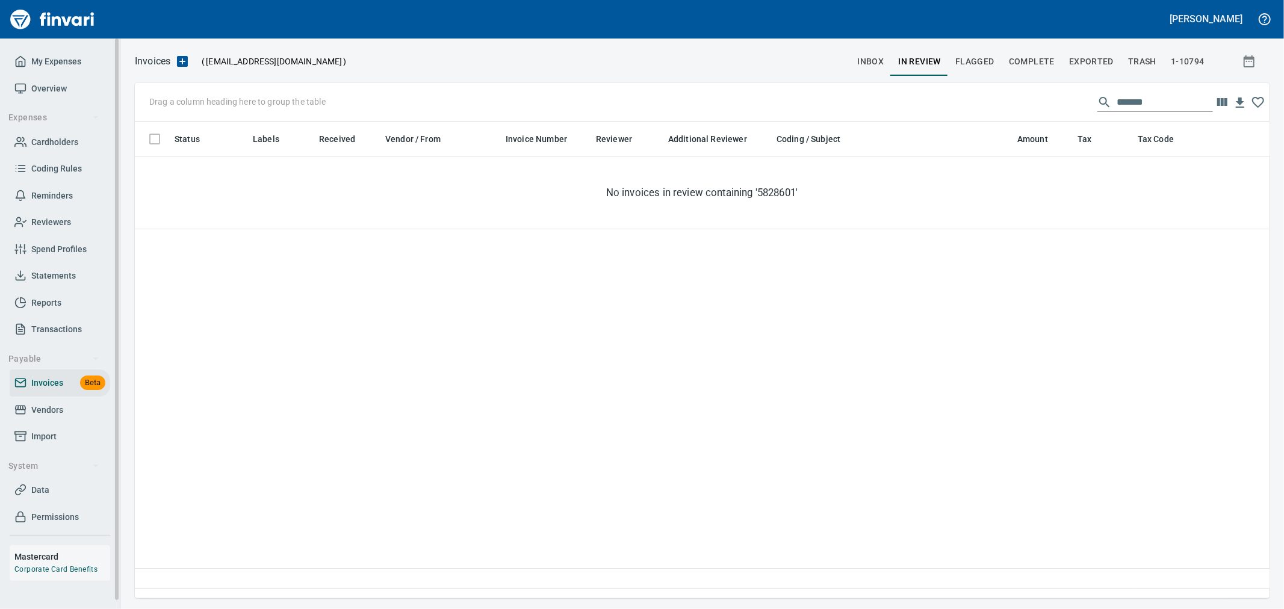
scroll to position [456, 1124]
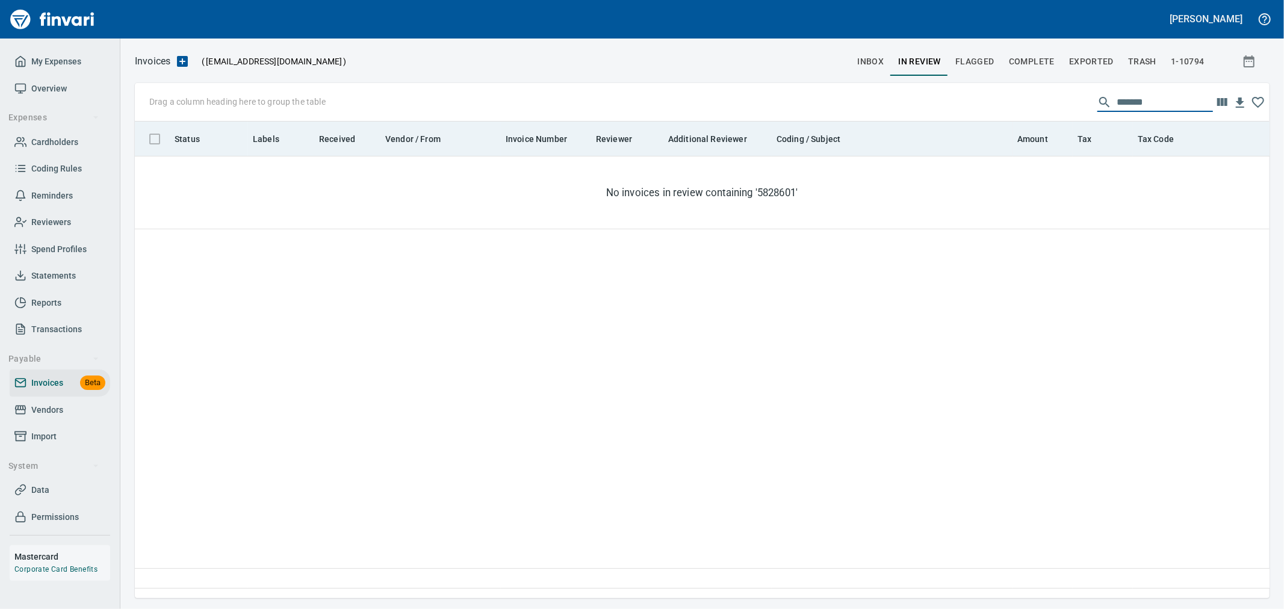
drag, startPoint x: 1190, startPoint y: 101, endPoint x: 727, endPoint y: 125, distance: 463.3
click at [727, 125] on div "Drag a column heading here to group the table ******* Status Labels Received Ve…" at bounding box center [702, 340] width 1134 height 515
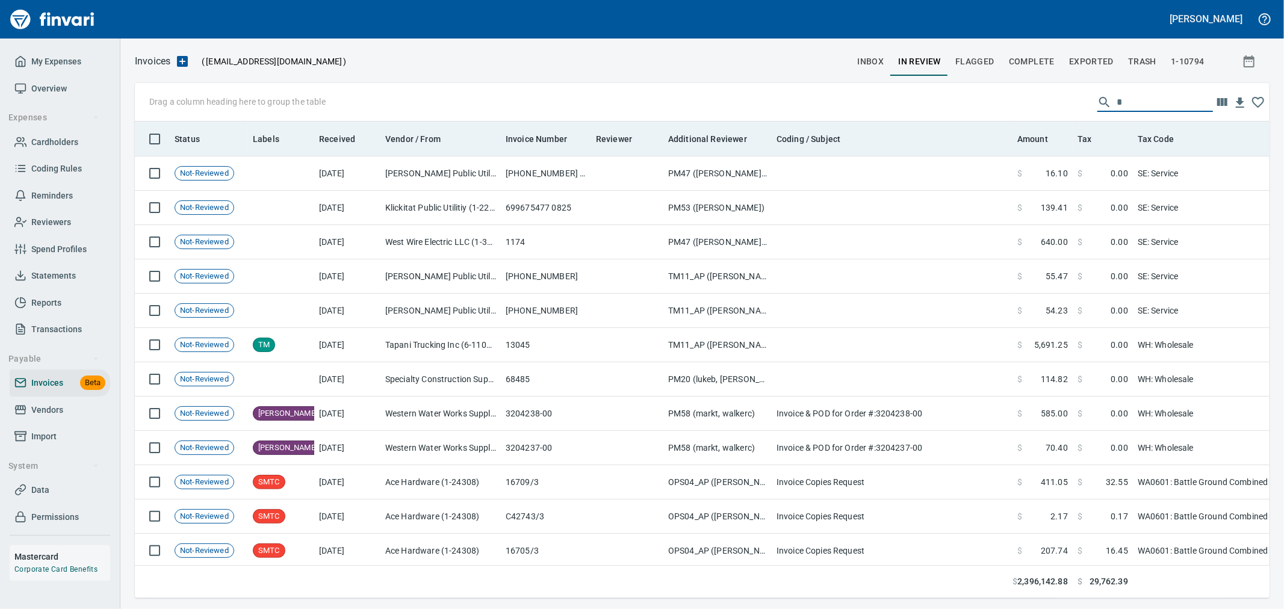
scroll to position [456, 1114]
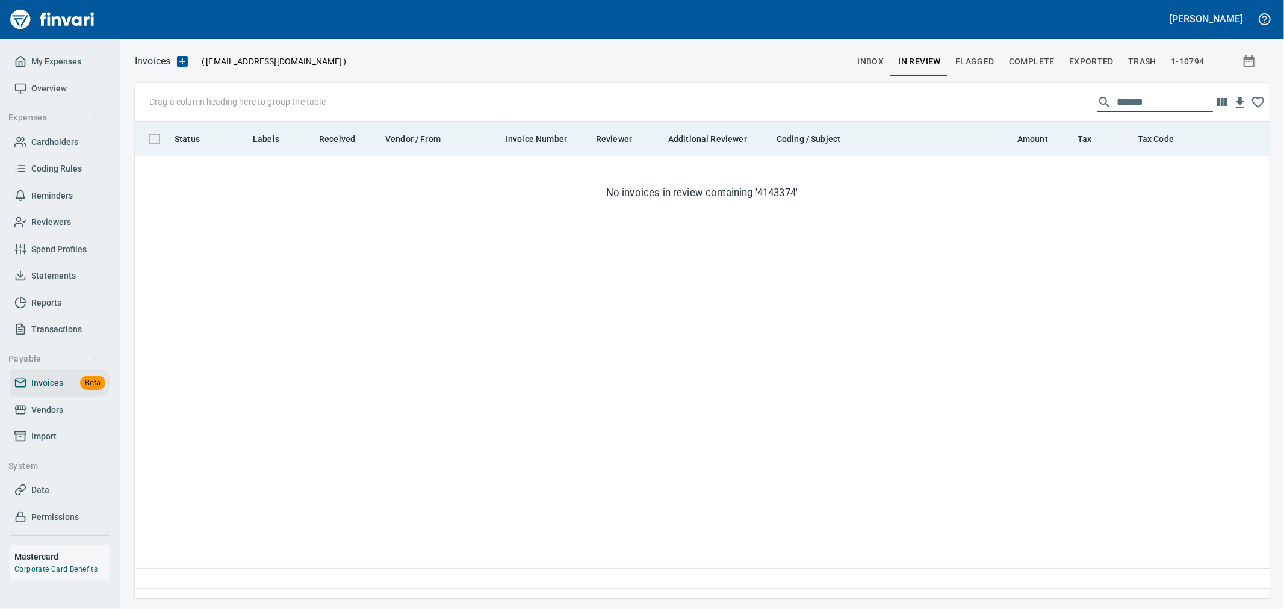
type input "********"
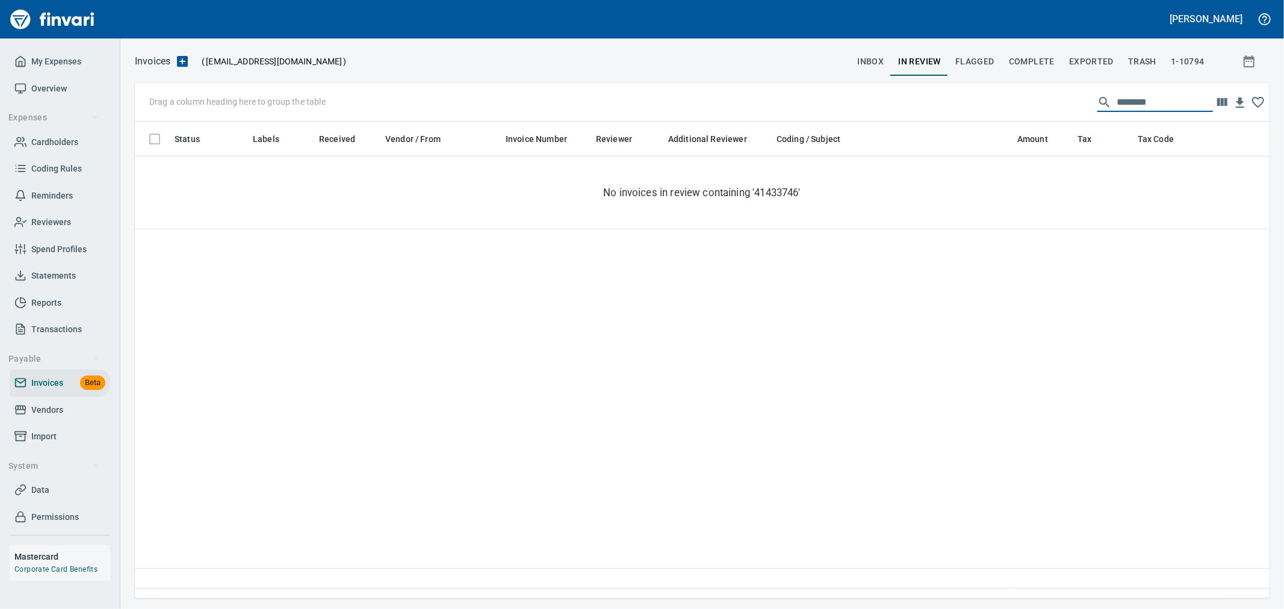
click at [877, 63] on span "inbox" at bounding box center [870, 61] width 26 height 15
click at [1030, 59] on span "Complete" at bounding box center [1032, 61] width 46 height 15
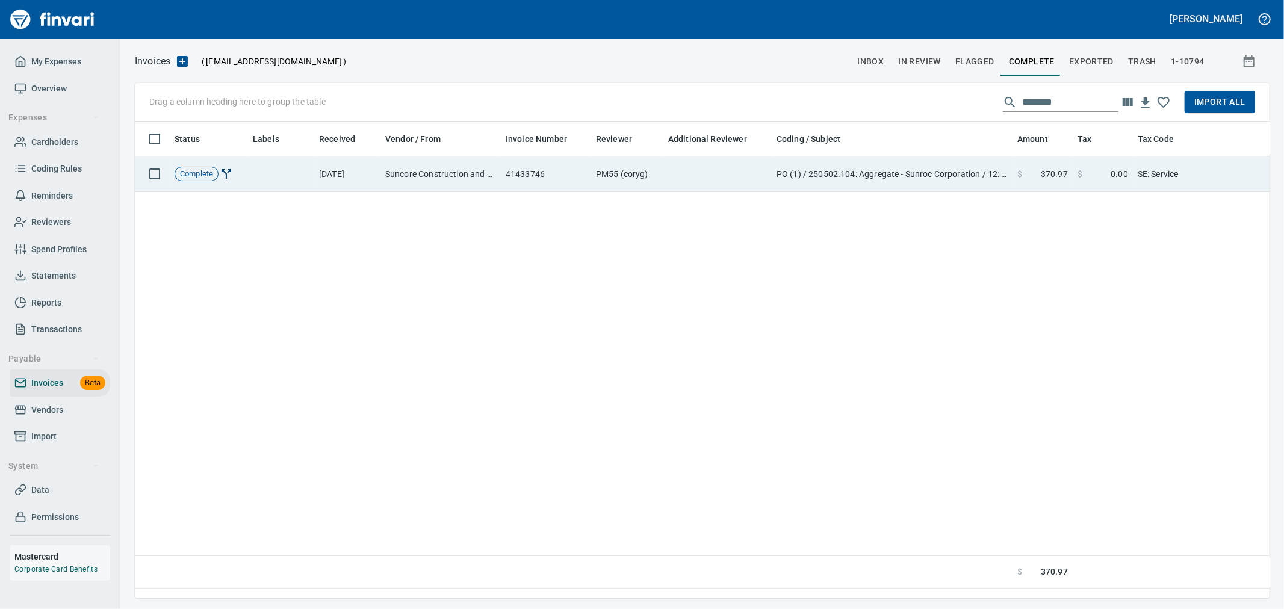
click at [1028, 169] on span at bounding box center [1031, 174] width 19 height 12
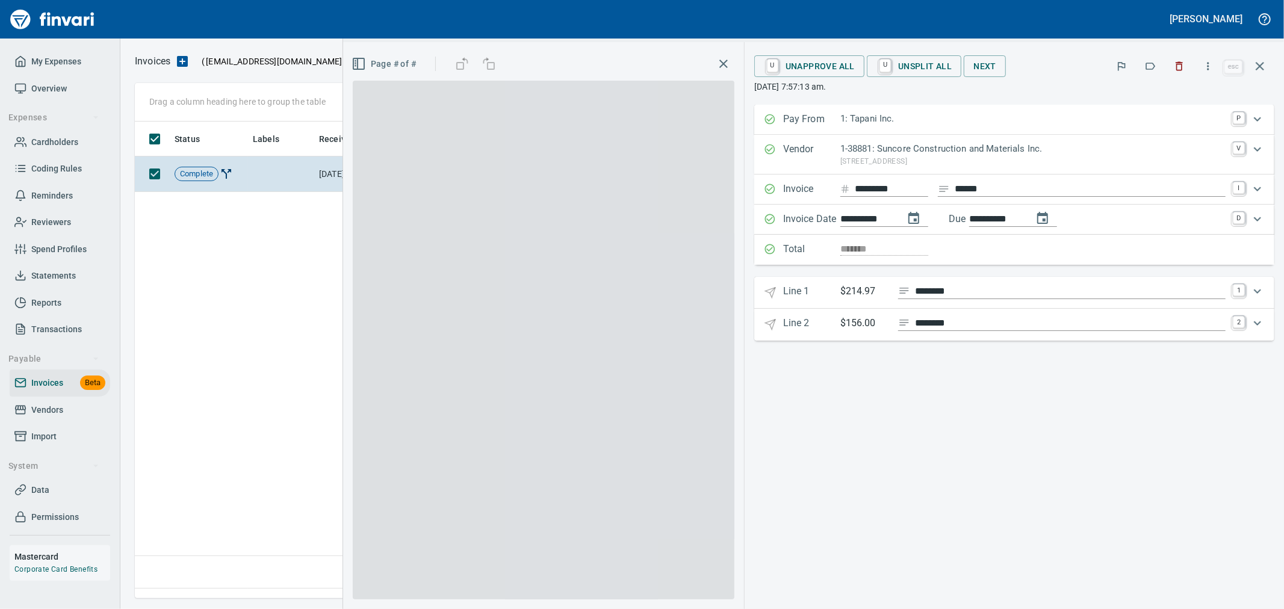
scroll to position [456, 1123]
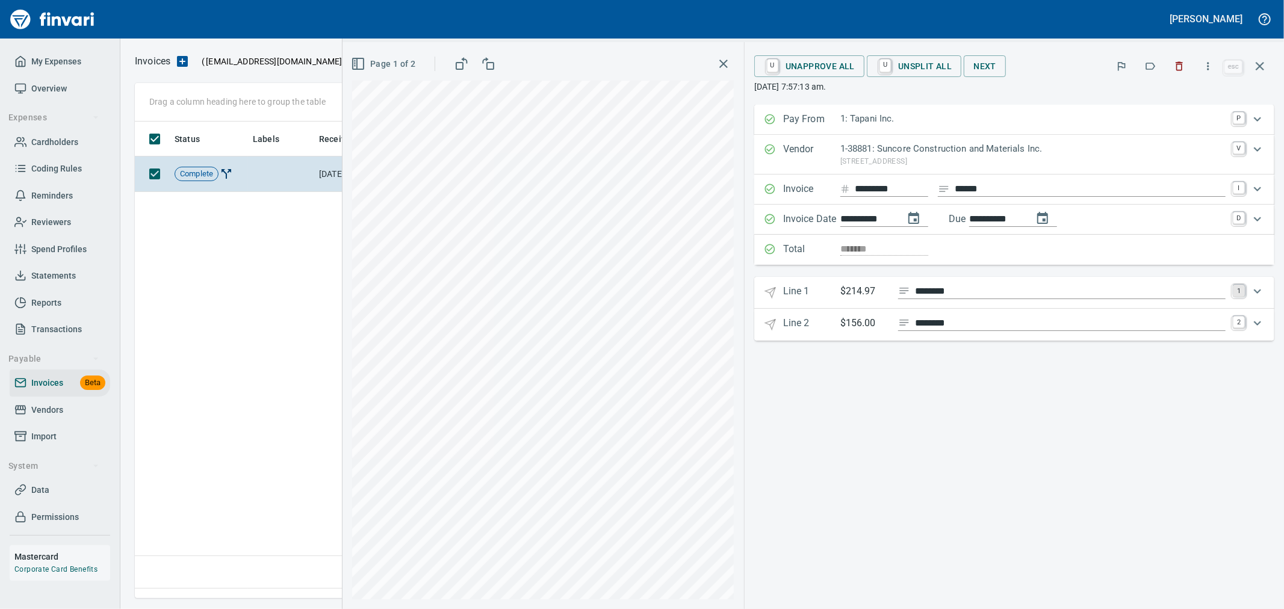
click at [1237, 295] on link "1" at bounding box center [1238, 291] width 12 height 12
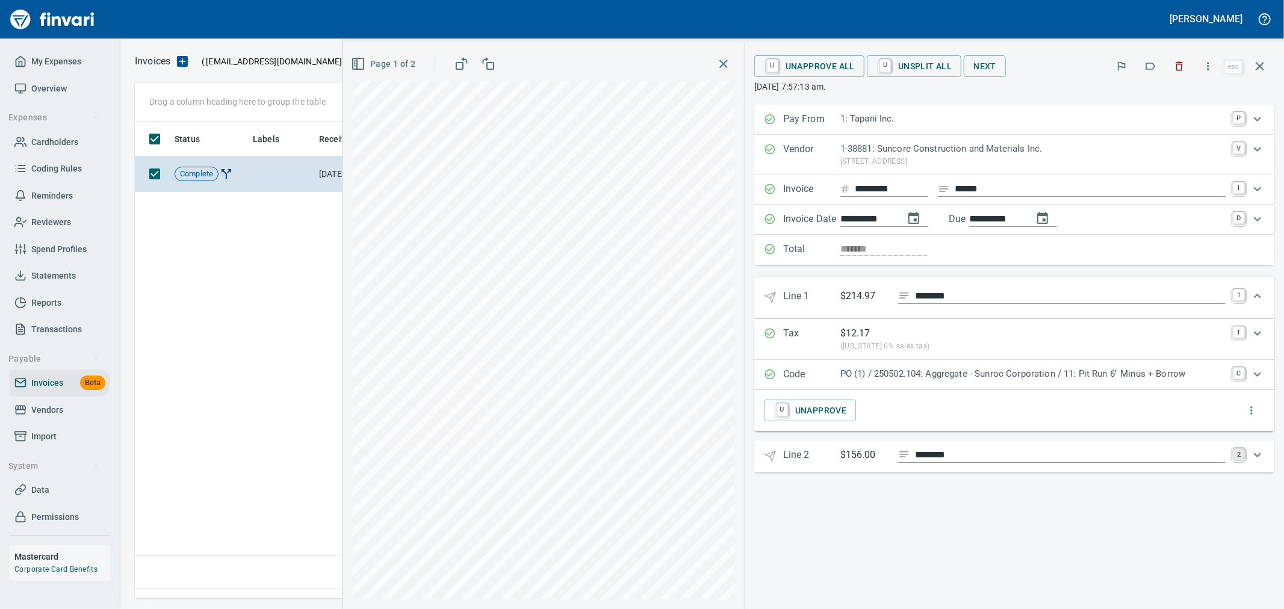
click at [1238, 459] on link "2" at bounding box center [1238, 454] width 12 height 12
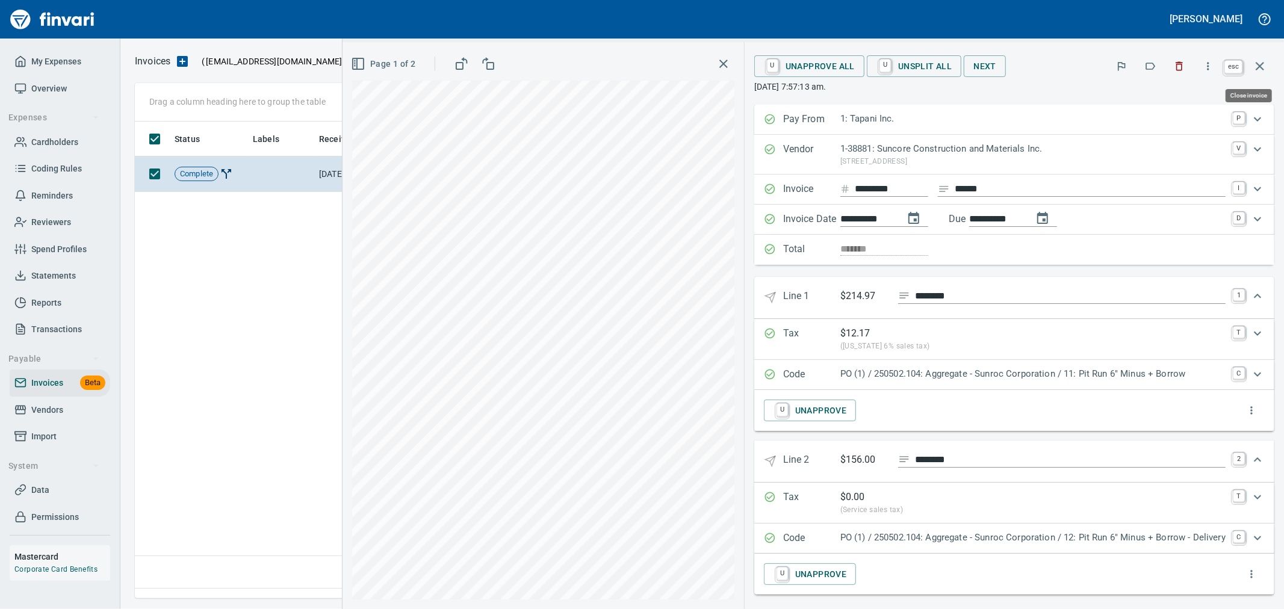
click at [1258, 59] on icon "button" at bounding box center [1259, 66] width 14 height 14
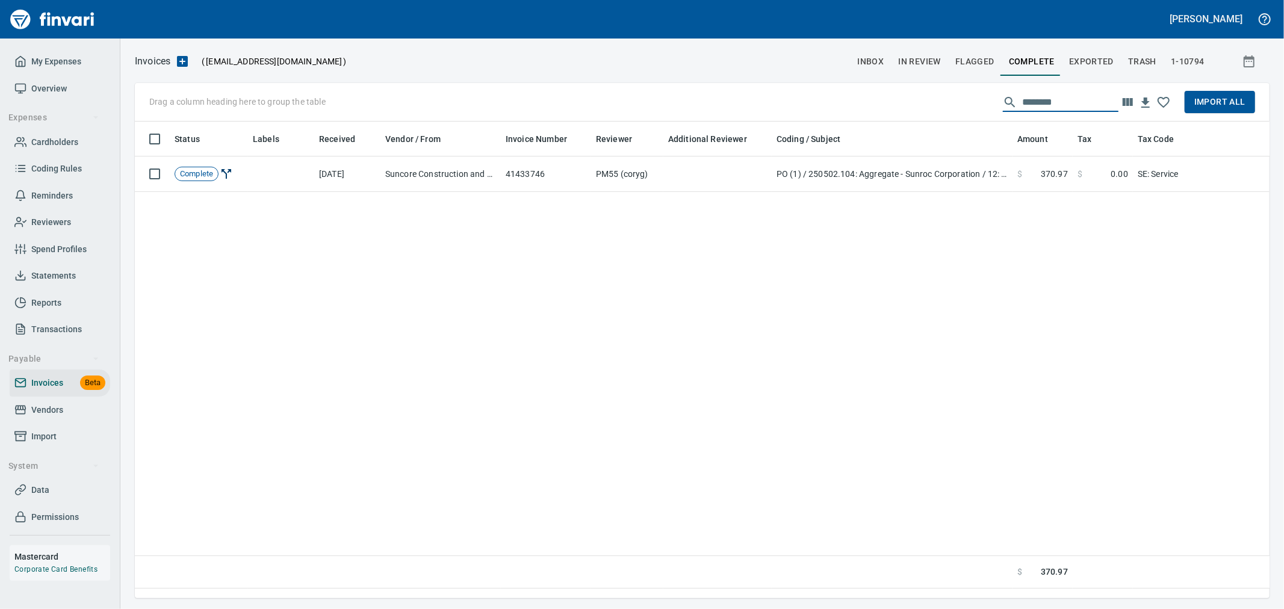
drag, startPoint x: 1009, startPoint y: 102, endPoint x: 924, endPoint y: 89, distance: 85.9
click at [924, 89] on div "Drag a column heading here to group the table ******** Import All" at bounding box center [702, 102] width 1134 height 39
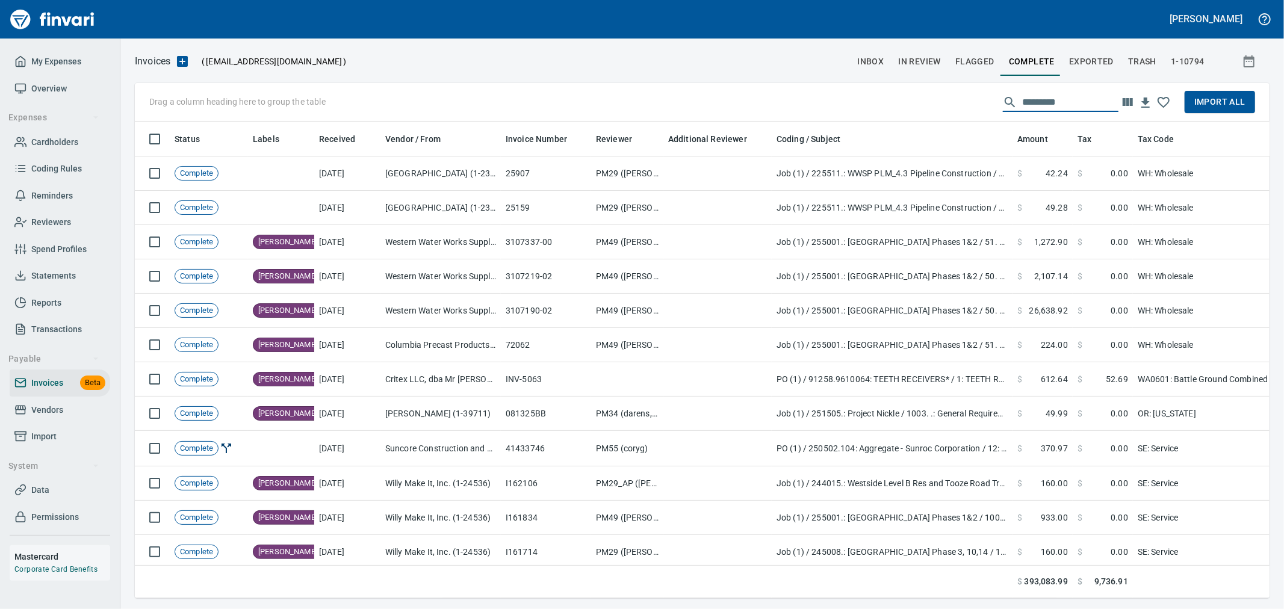
scroll to position [456, 1114]
